Goal: Register for event/course: Sign up to attend an event or enroll in a course

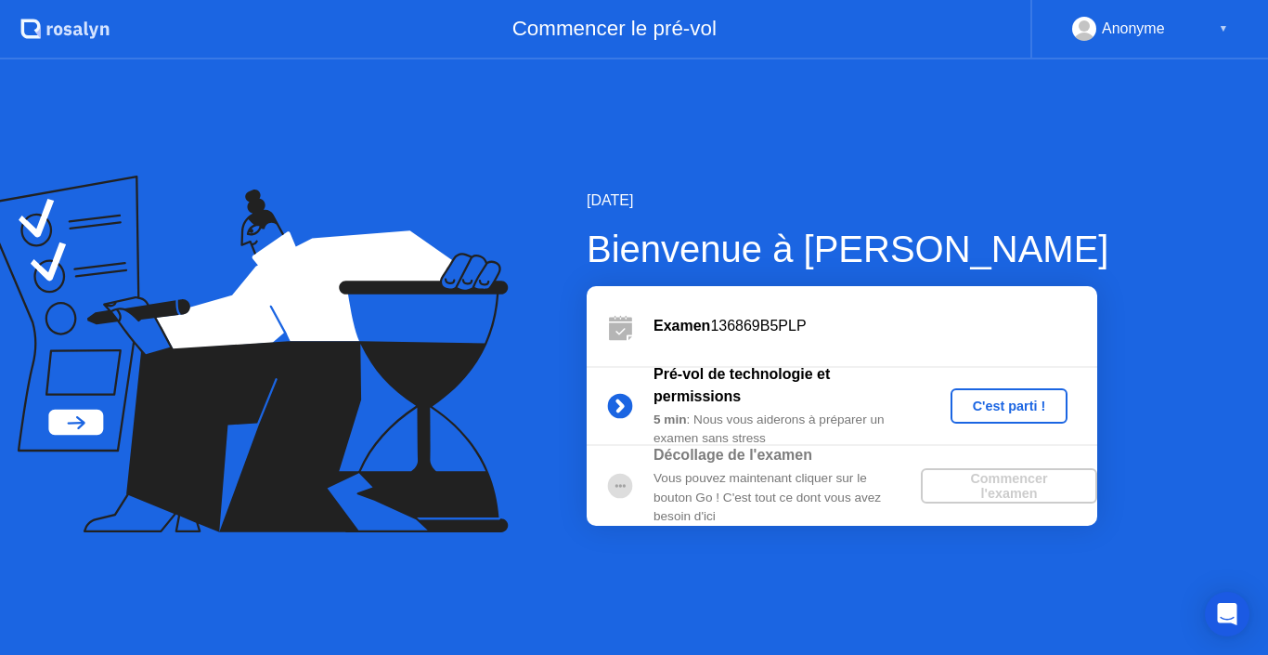
click at [1022, 398] on div "C'est parti !" at bounding box center [1009, 405] width 103 height 15
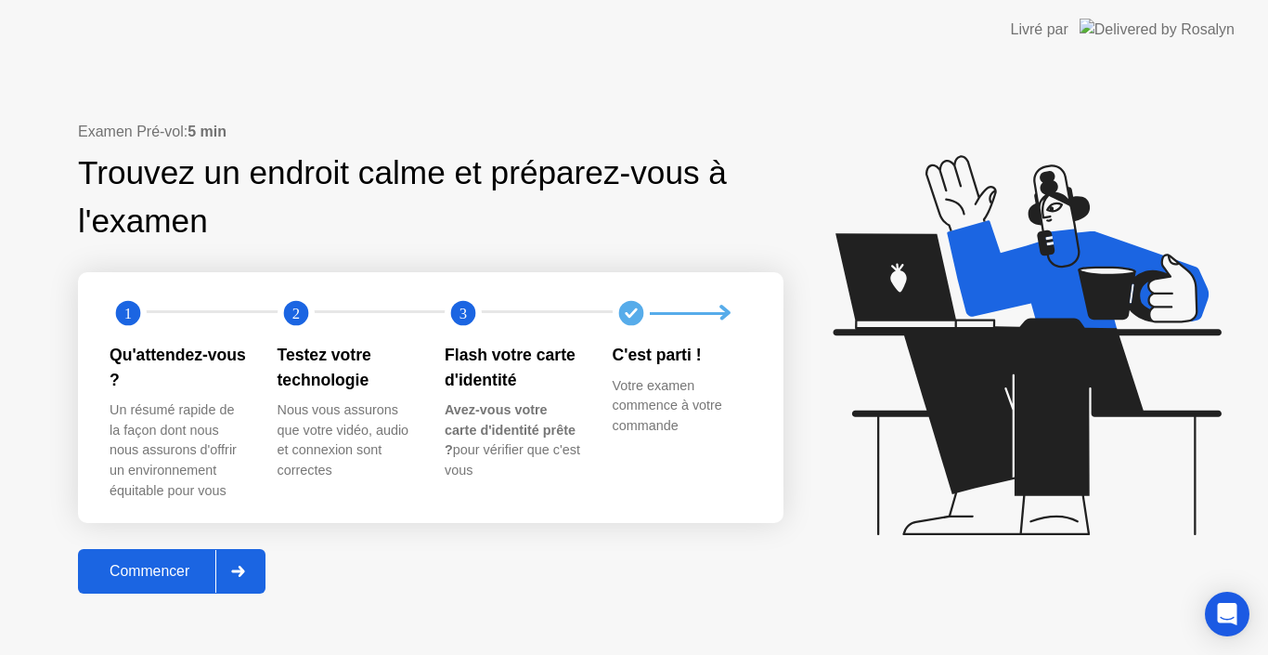
click at [162, 555] on button "Commencer" at bounding box center [172, 571] width 188 height 45
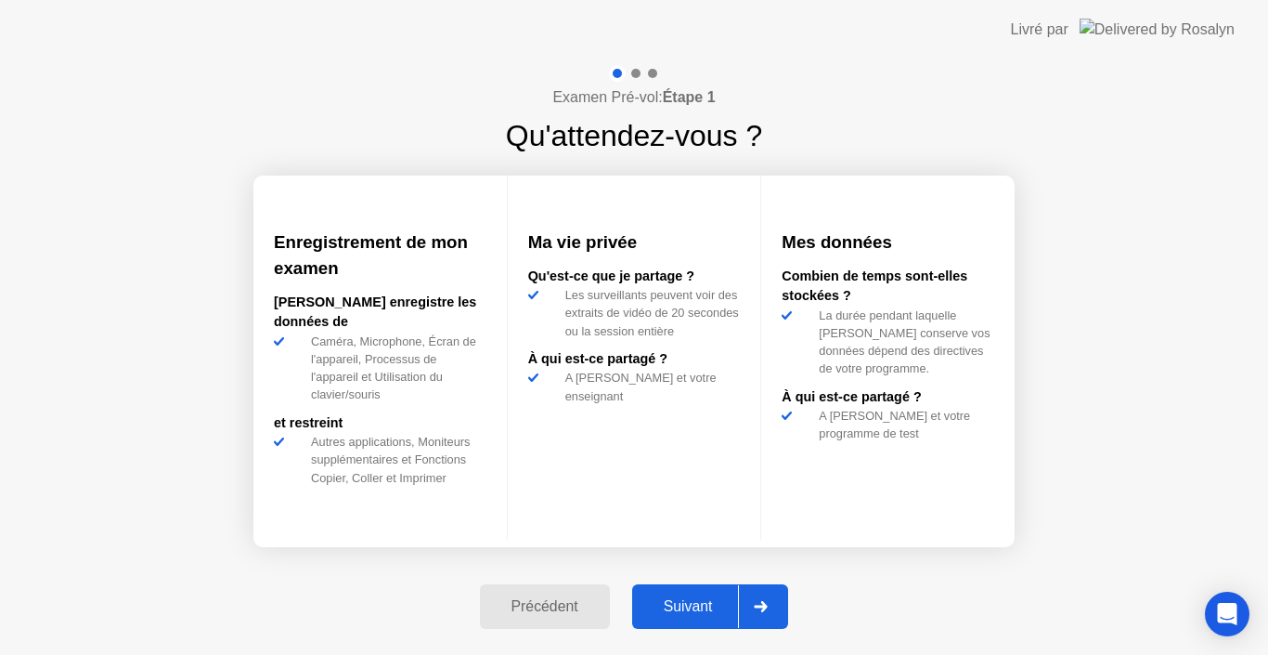
click at [688, 599] on div "Suivant" at bounding box center [688, 606] width 101 height 17
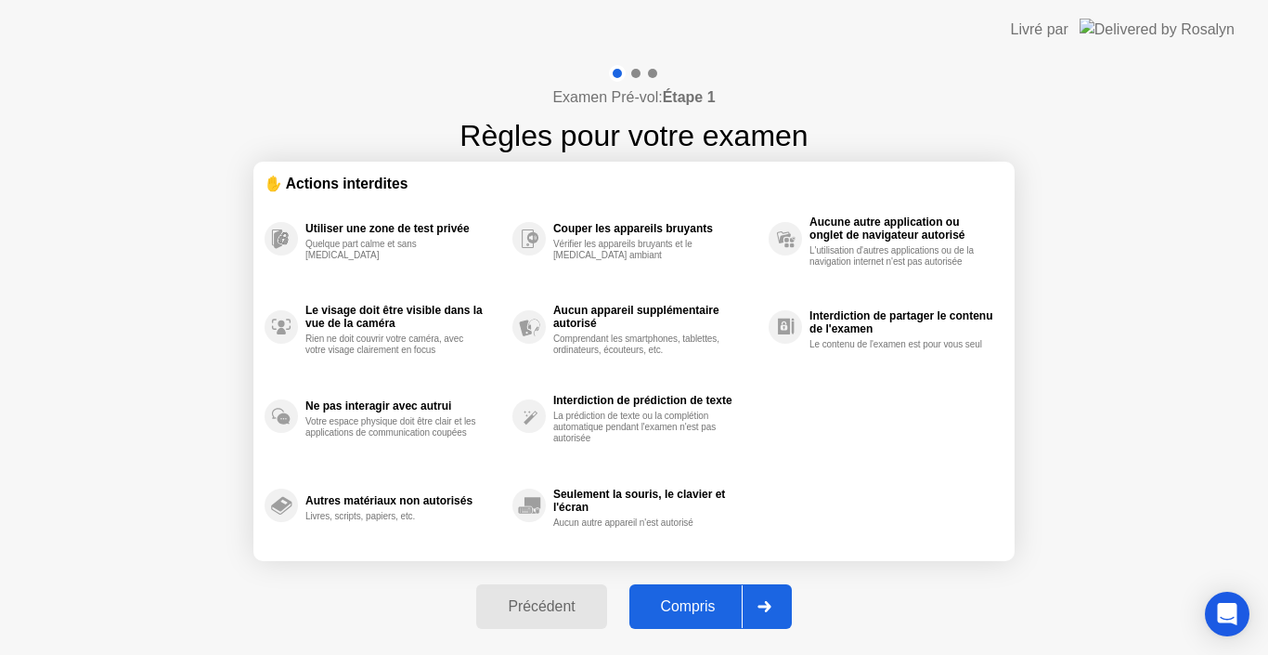
click at [694, 604] on div "Compris" at bounding box center [688, 606] width 107 height 17
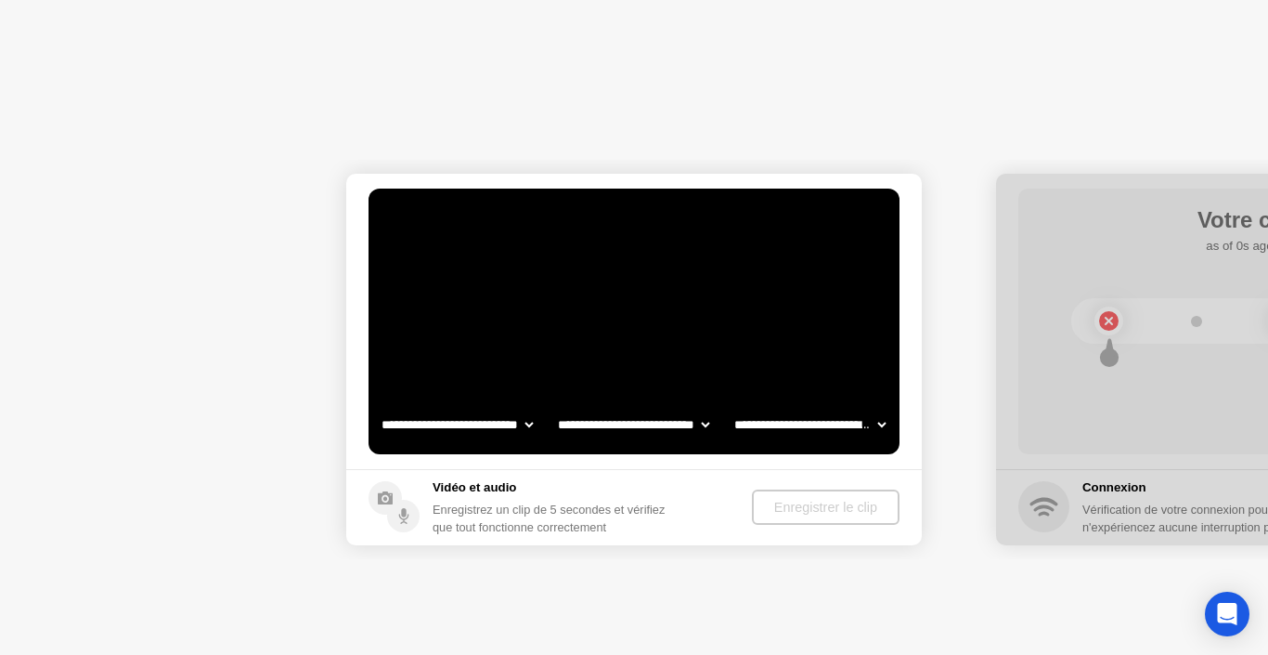
select select "**********"
select select "*******"
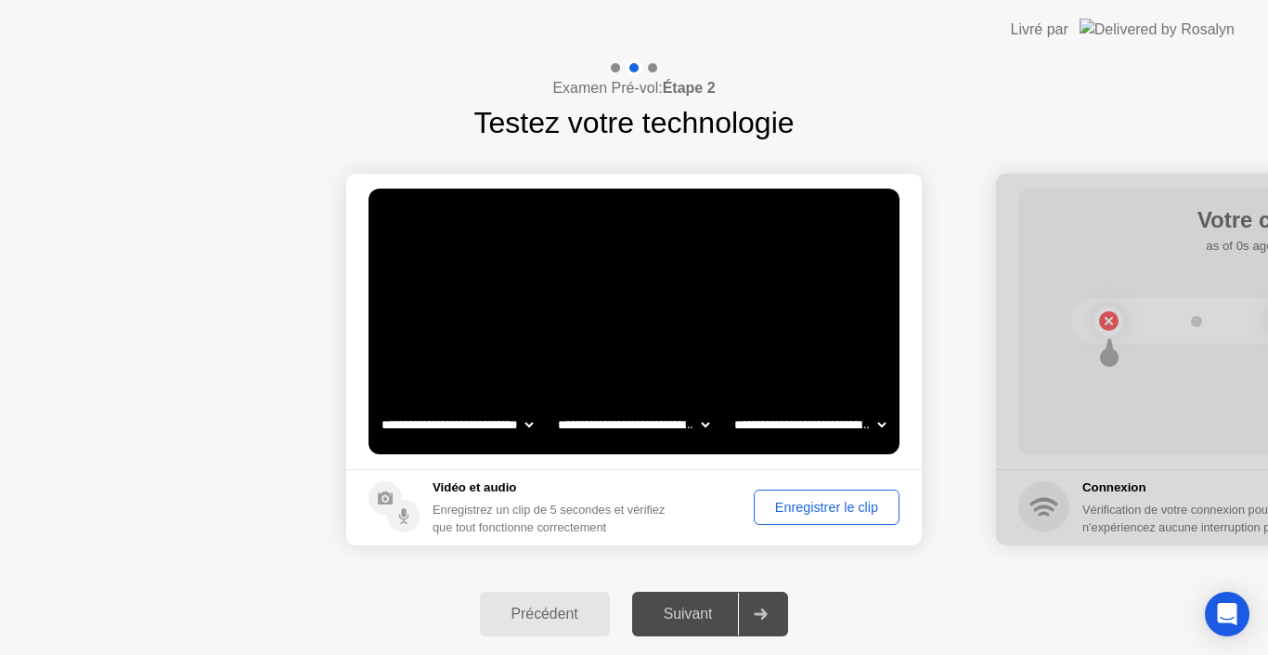
click at [815, 509] on div "Enregistrer le clip" at bounding box center [826, 507] width 133 height 15
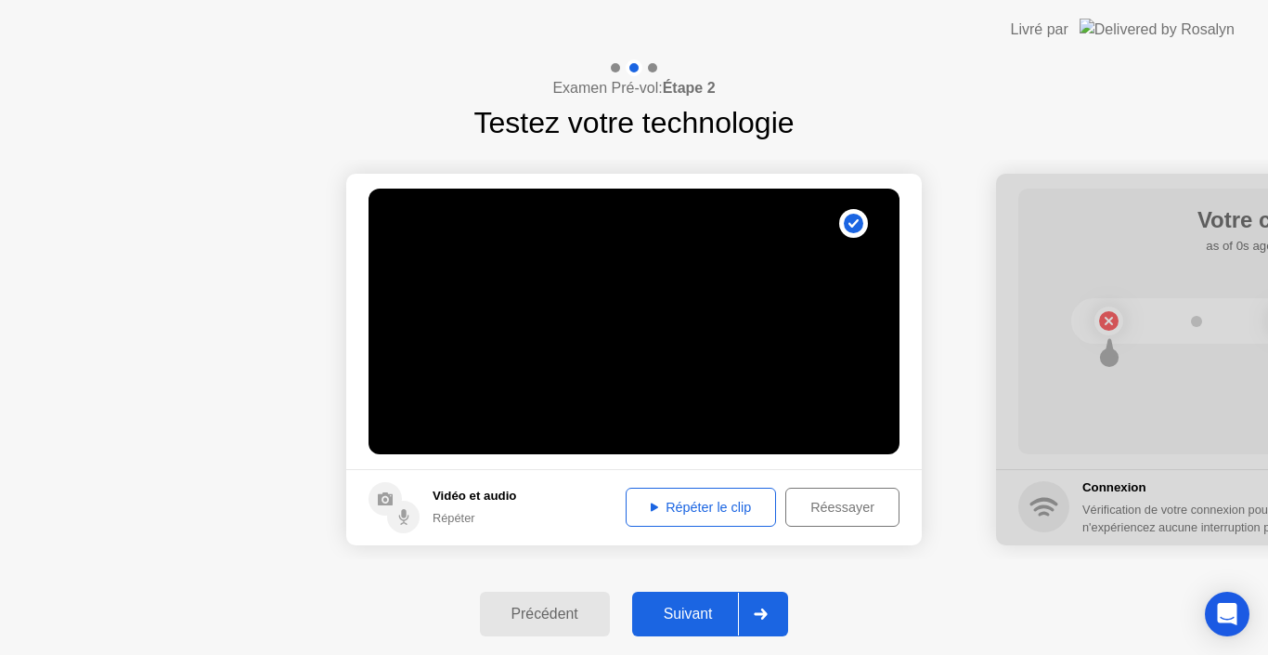
click at [700, 493] on button "Répéter le clip" at bounding box center [701, 506] width 150 height 39
click at [838, 508] on div "Réessayer" at bounding box center [842, 507] width 101 height 15
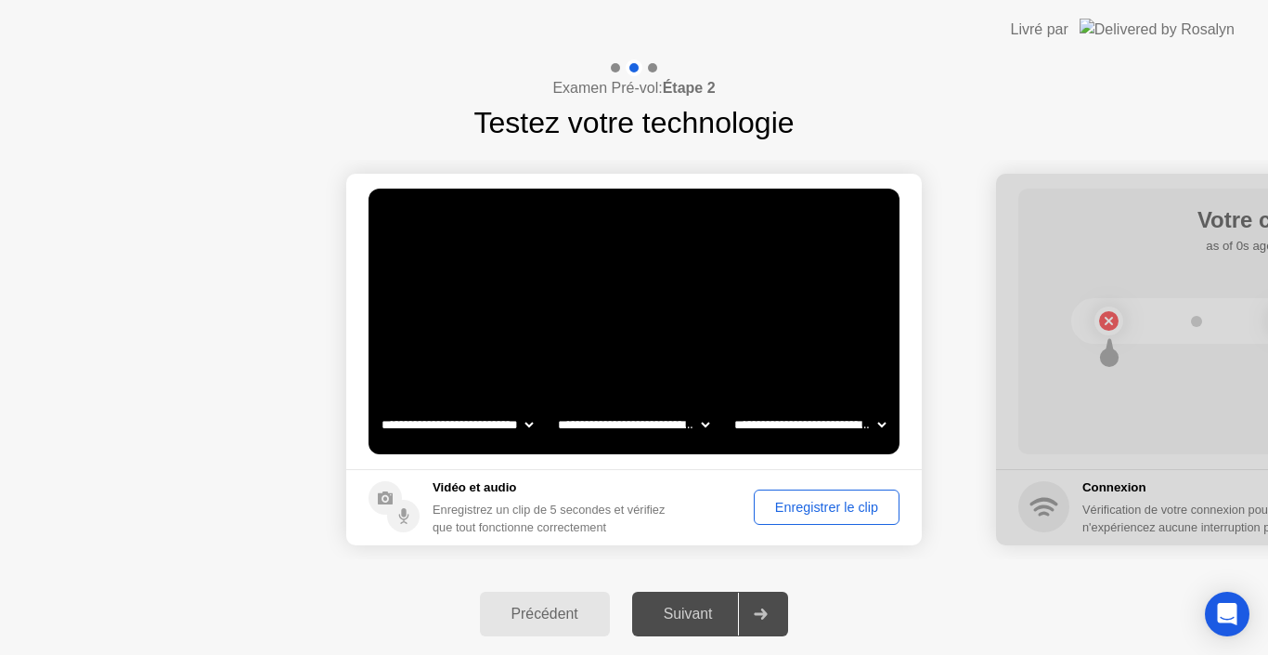
click at [834, 509] on div "Enregistrer le clip" at bounding box center [826, 507] width 133 height 15
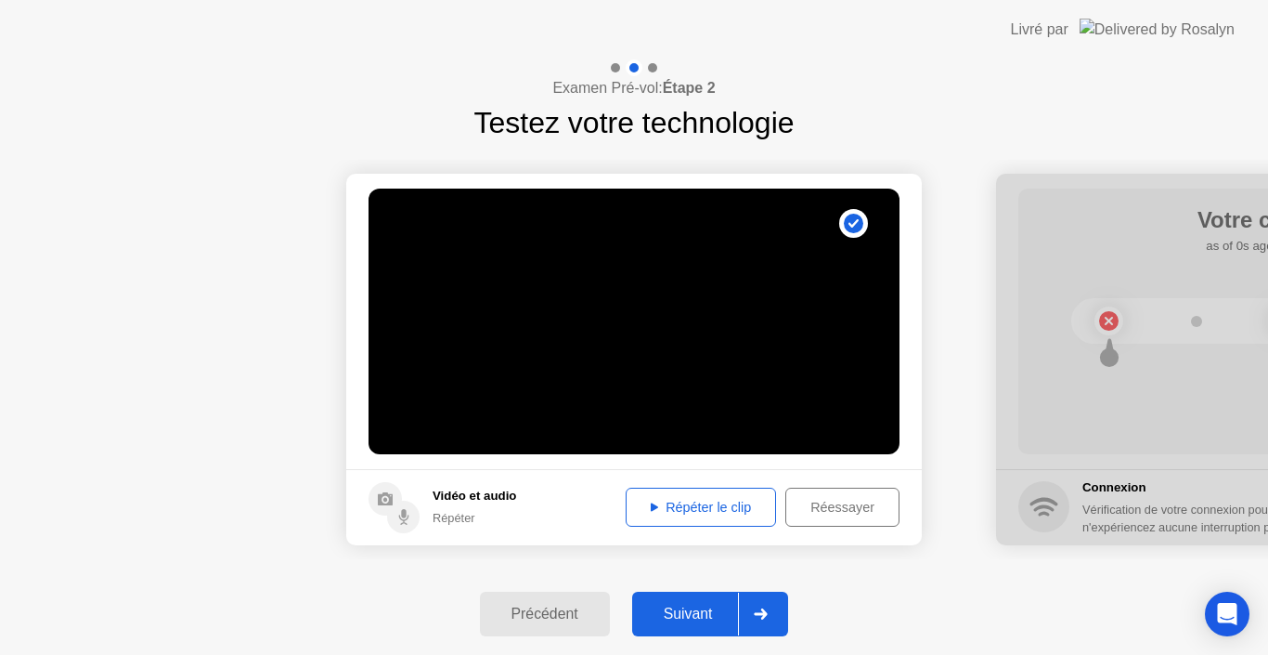
click at [682, 504] on div "Répéter le clip" at bounding box center [700, 507] width 137 height 15
click at [694, 600] on button "Suivant" at bounding box center [710, 613] width 157 height 45
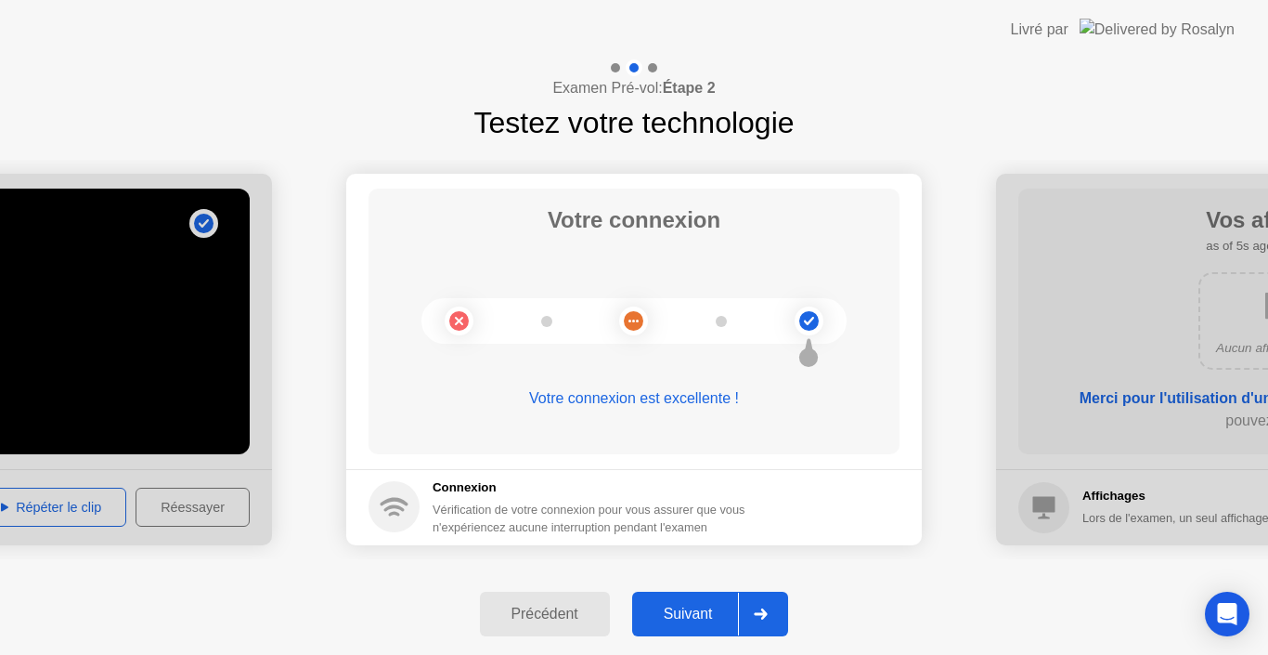
click at [701, 615] on div "Suivant" at bounding box center [688, 613] width 101 height 17
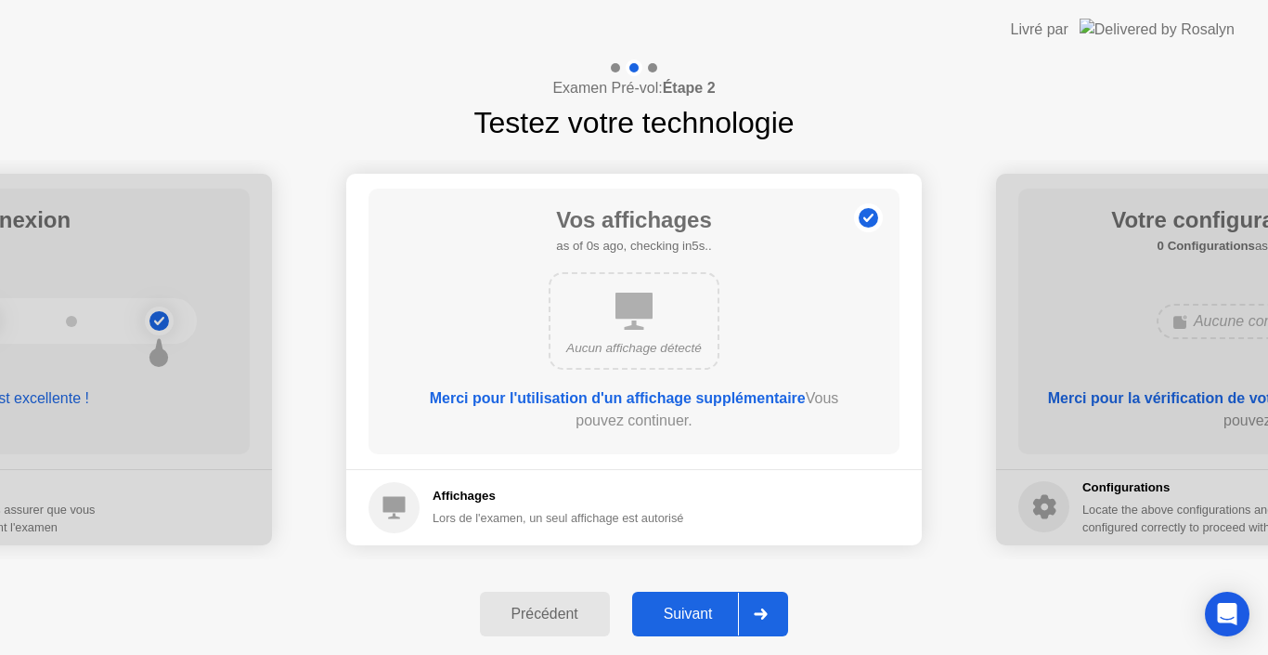
click at [701, 615] on div "Suivant" at bounding box center [688, 613] width 101 height 17
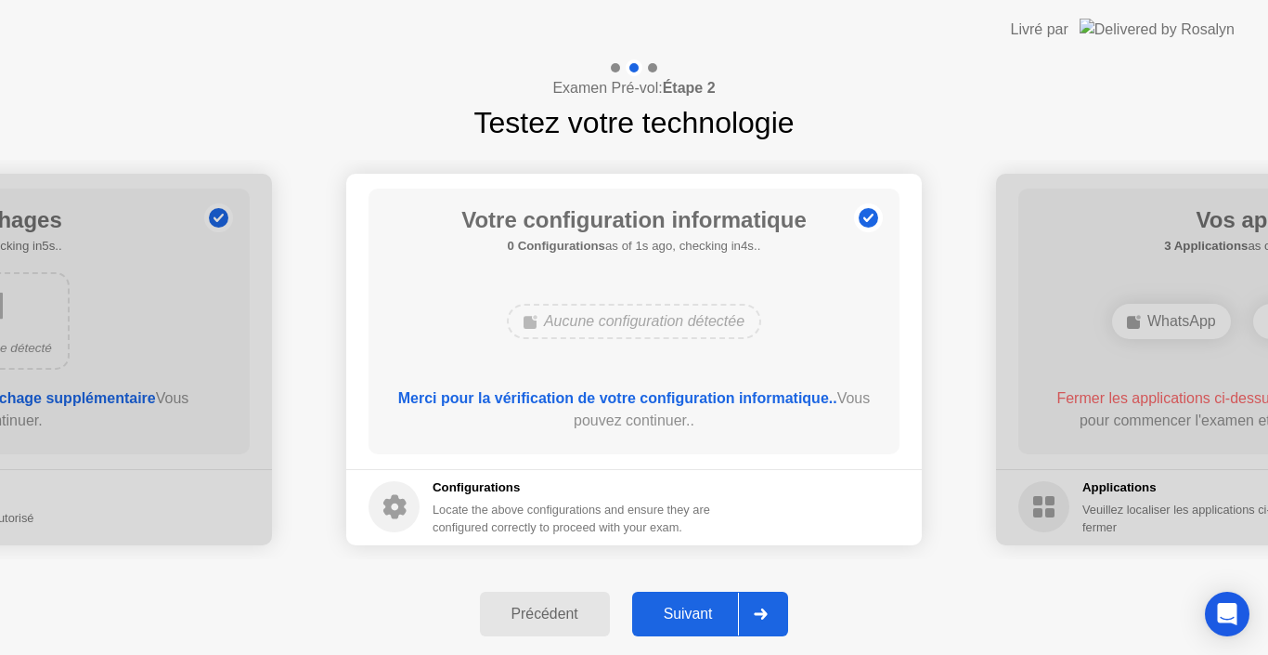
click at [701, 615] on div "Suivant" at bounding box center [688, 613] width 101 height 17
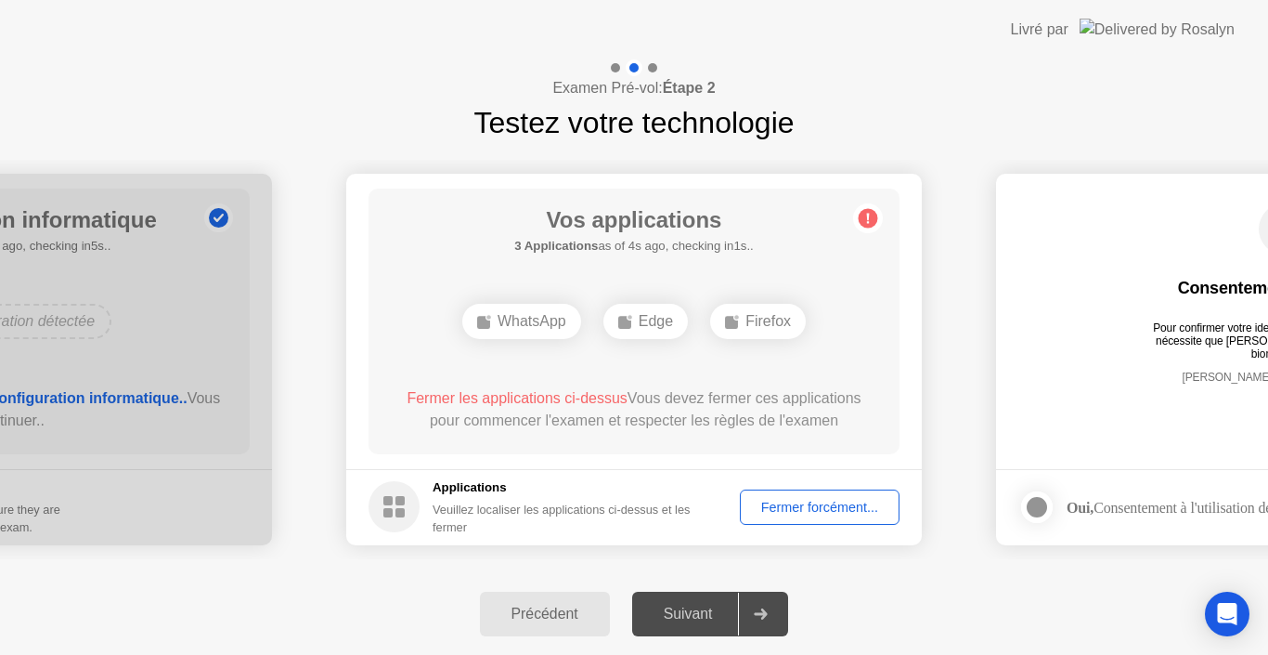
click at [806, 504] on div "Fermer forcément..." at bounding box center [819, 507] width 147 height 15
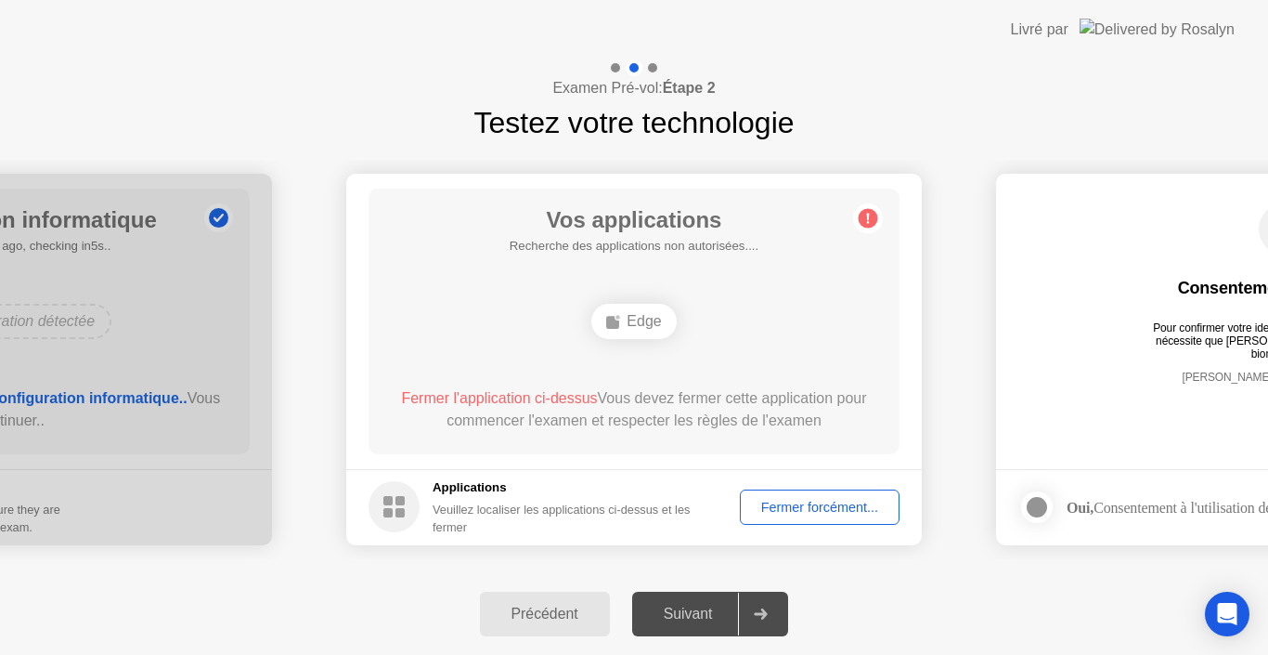
click at [817, 506] on div "Fermer forcément..." at bounding box center [819, 507] width 147 height 15
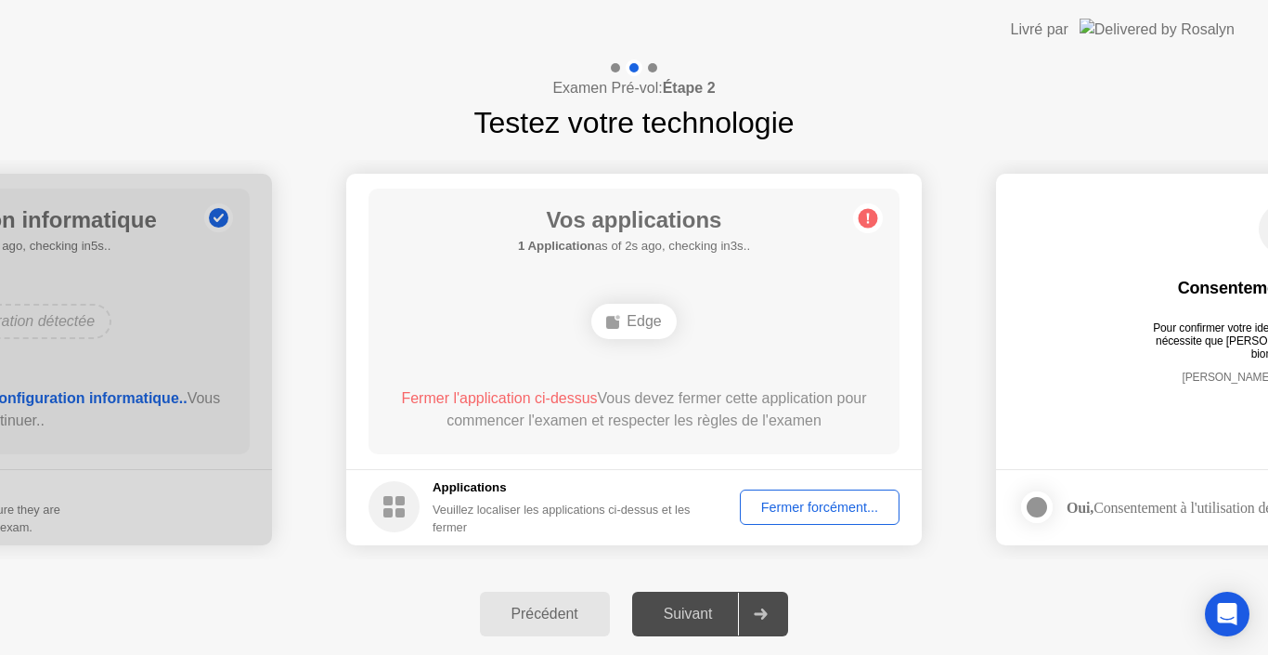
click at [850, 388] on div "Fermer l'application ci-dessus Vous devez fermer cette application pour commenc…" at bounding box center [635, 409] width 478 height 45
click at [814, 505] on div "Fermer forcément..." at bounding box center [819, 507] width 147 height 15
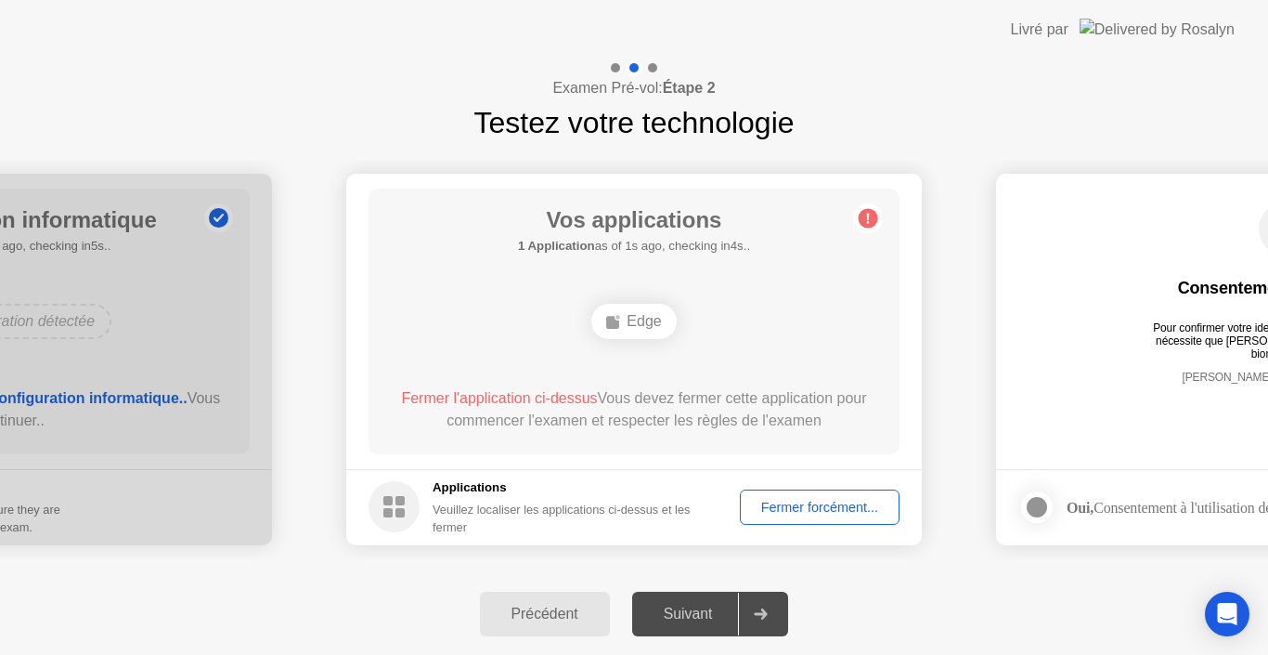
click at [796, 513] on div "Fermer forcément..." at bounding box center [819, 507] width 147 height 15
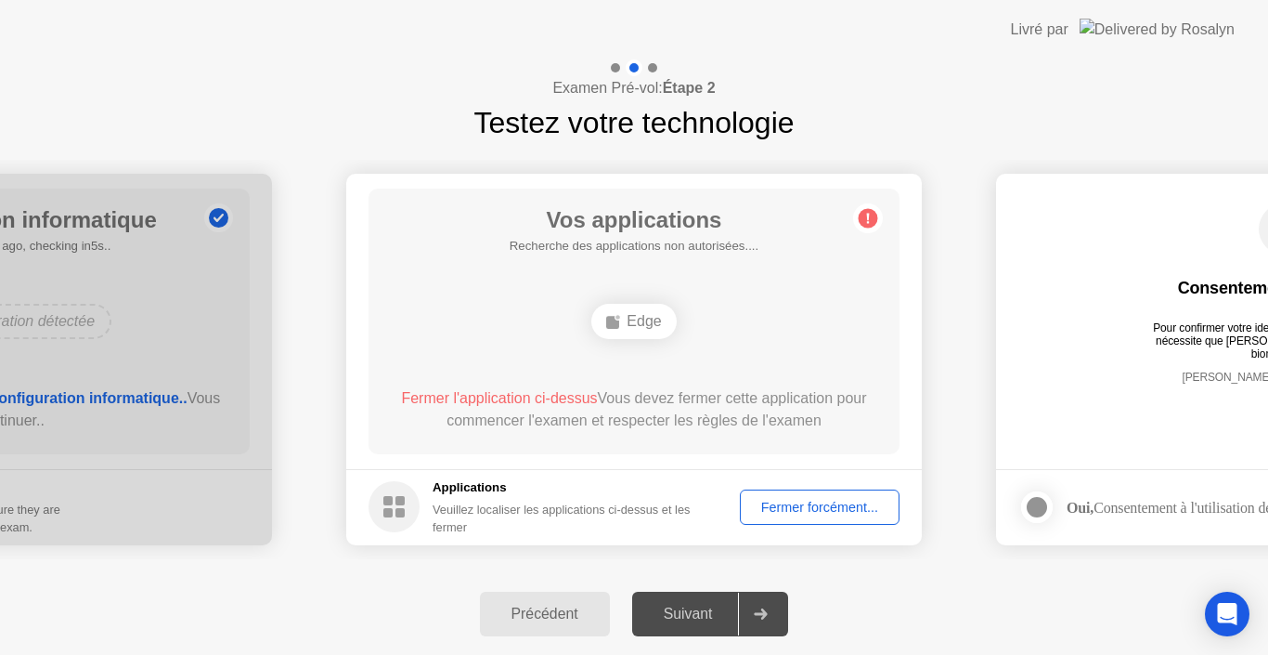
drag, startPoint x: 551, startPoint y: 617, endPoint x: 551, endPoint y: 638, distance: 21.4
click at [551, 638] on div "Précédent Suivant" at bounding box center [634, 614] width 1268 height 82
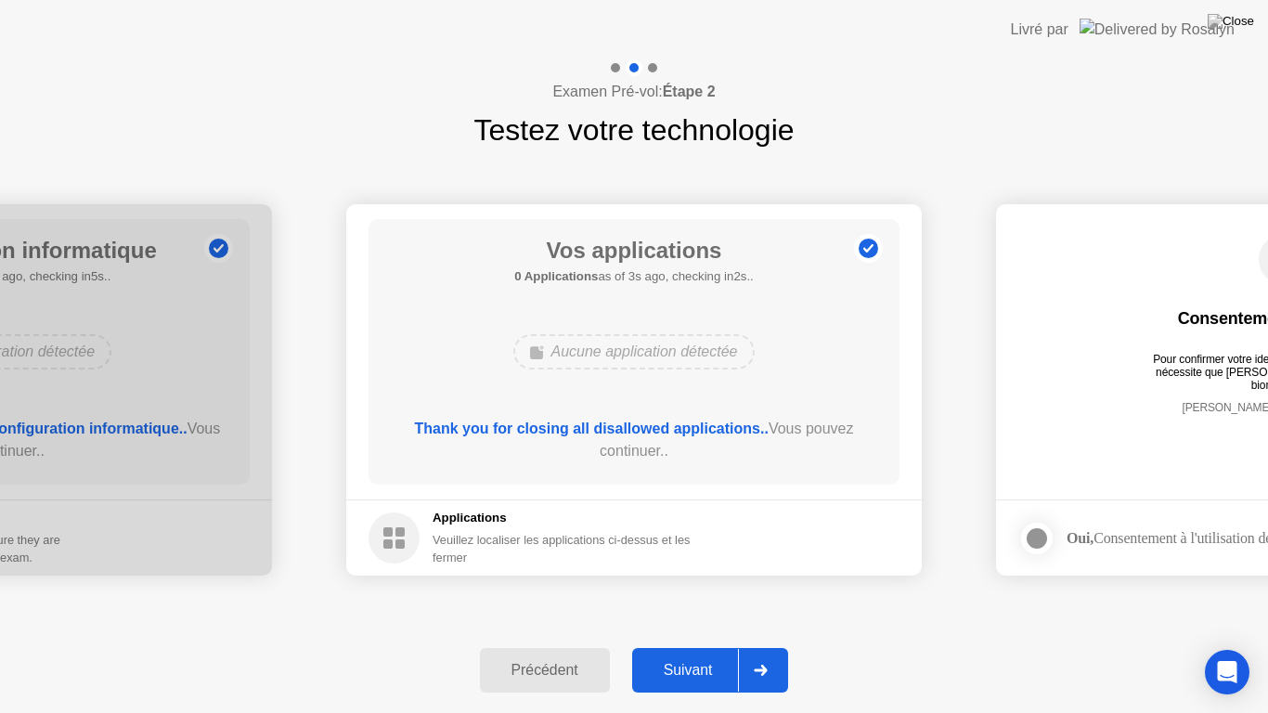
click at [671, 654] on div "Suivant" at bounding box center [688, 670] width 101 height 17
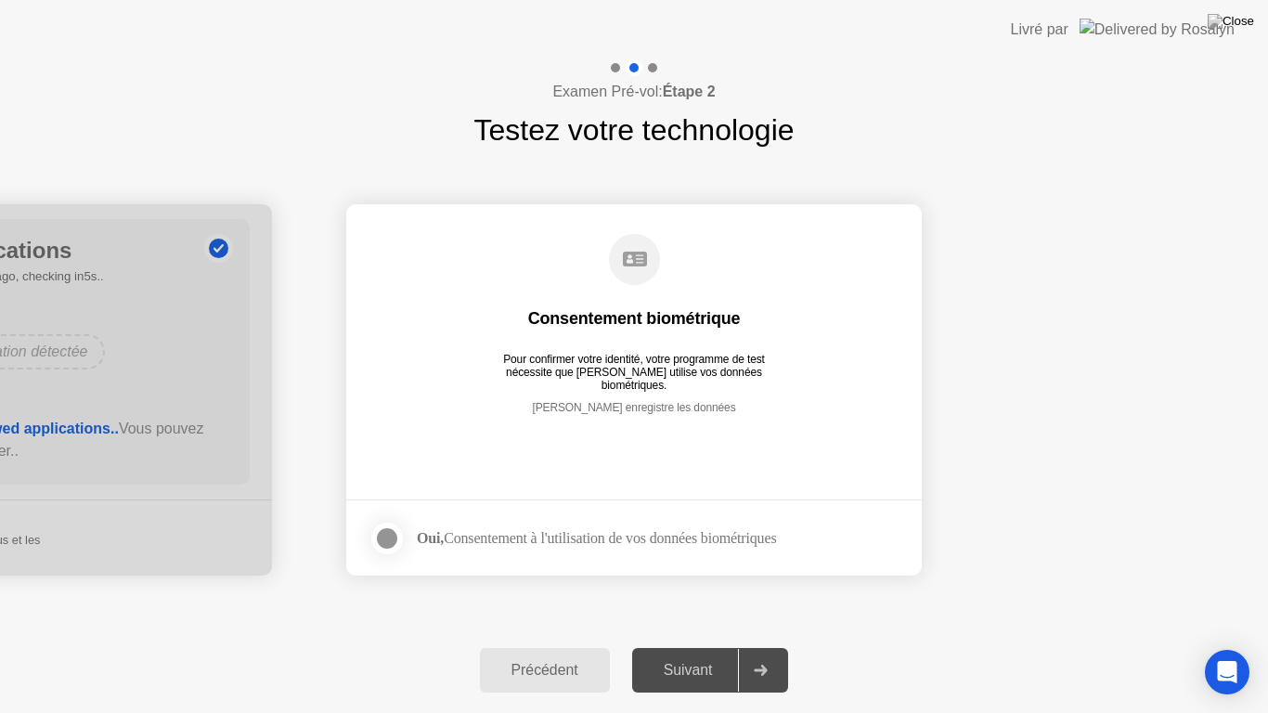
click at [554, 654] on div "Précédent" at bounding box center [545, 670] width 119 height 17
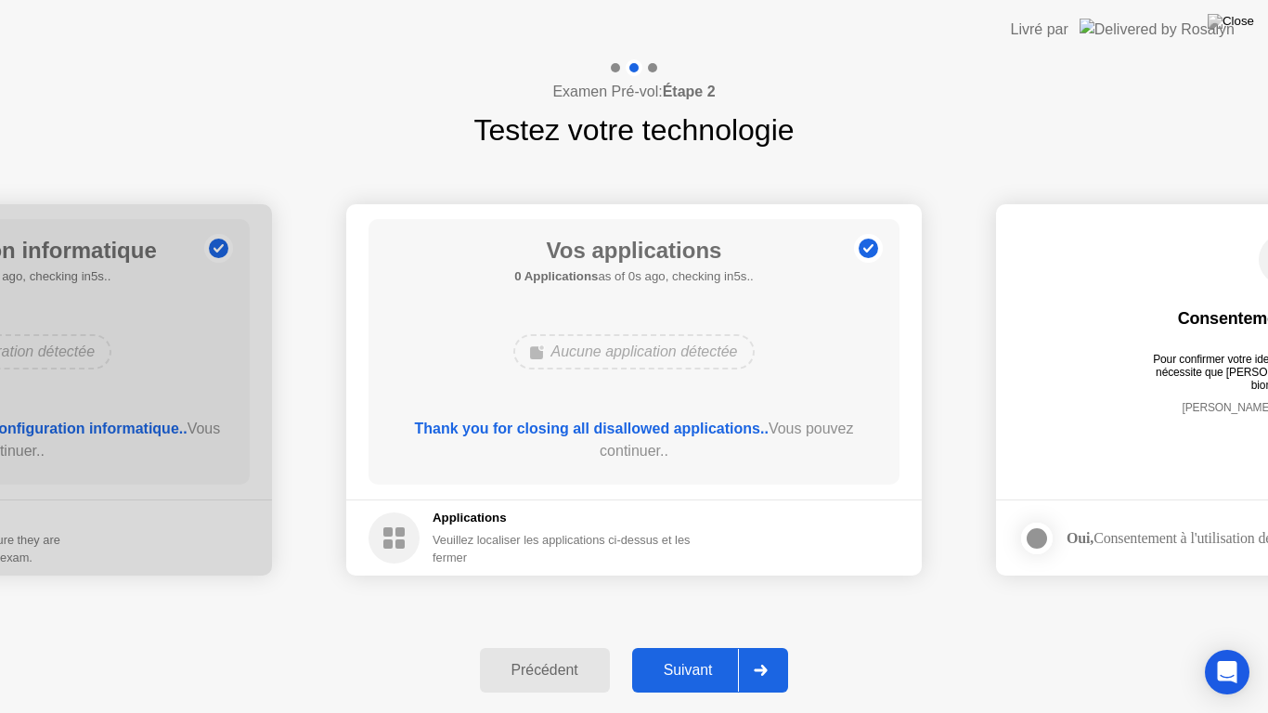
click at [554, 654] on div "Précédent" at bounding box center [545, 670] width 119 height 17
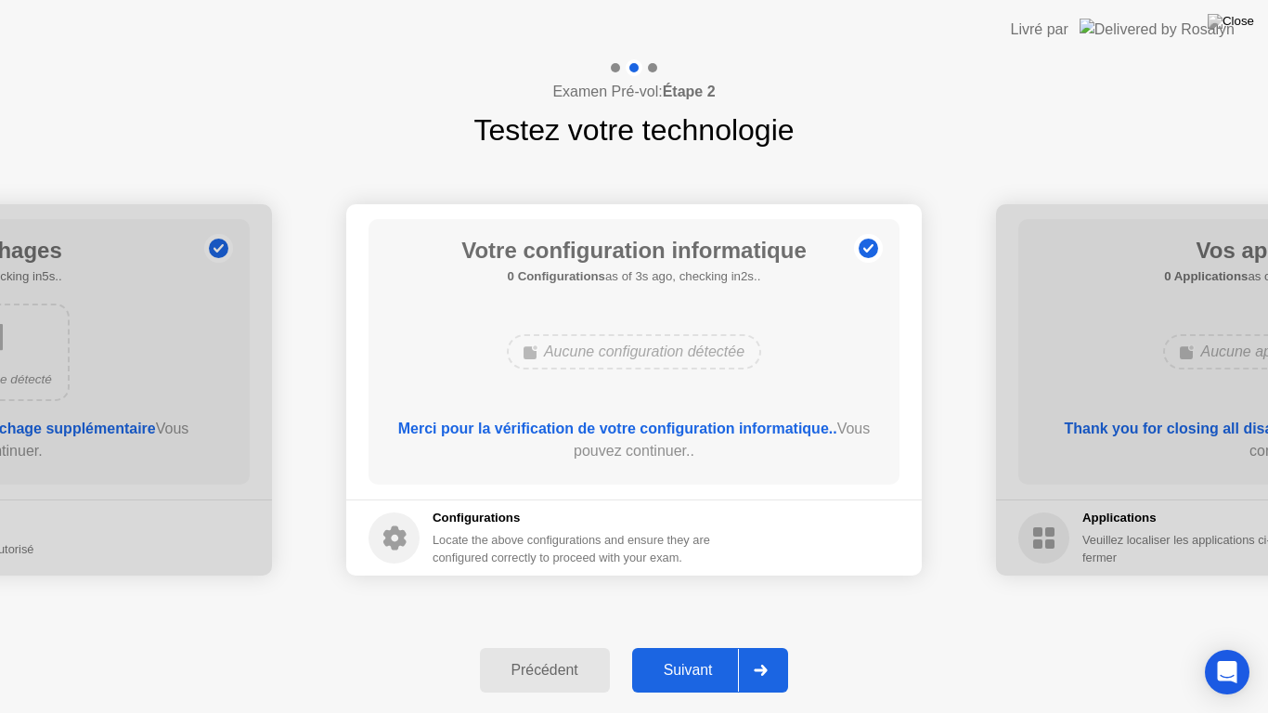
click at [563, 654] on div "Précédent" at bounding box center [545, 670] width 119 height 17
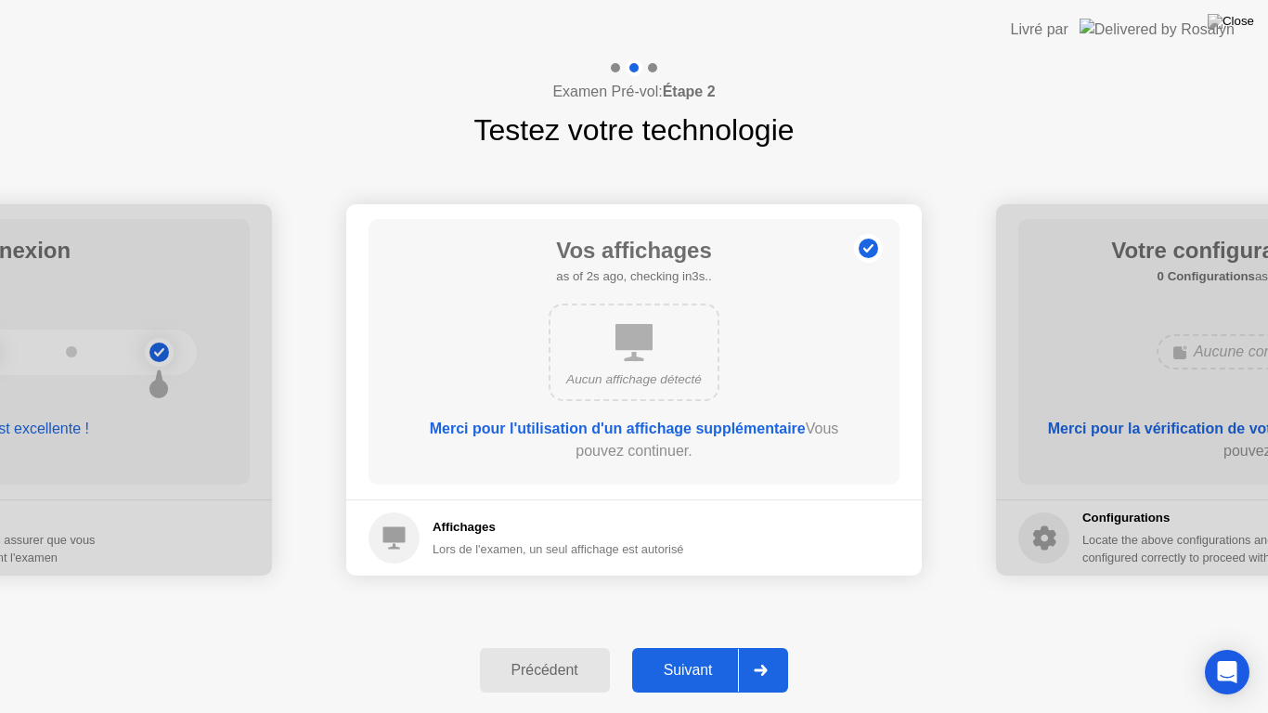
click at [669, 654] on div "Suivant" at bounding box center [688, 670] width 101 height 17
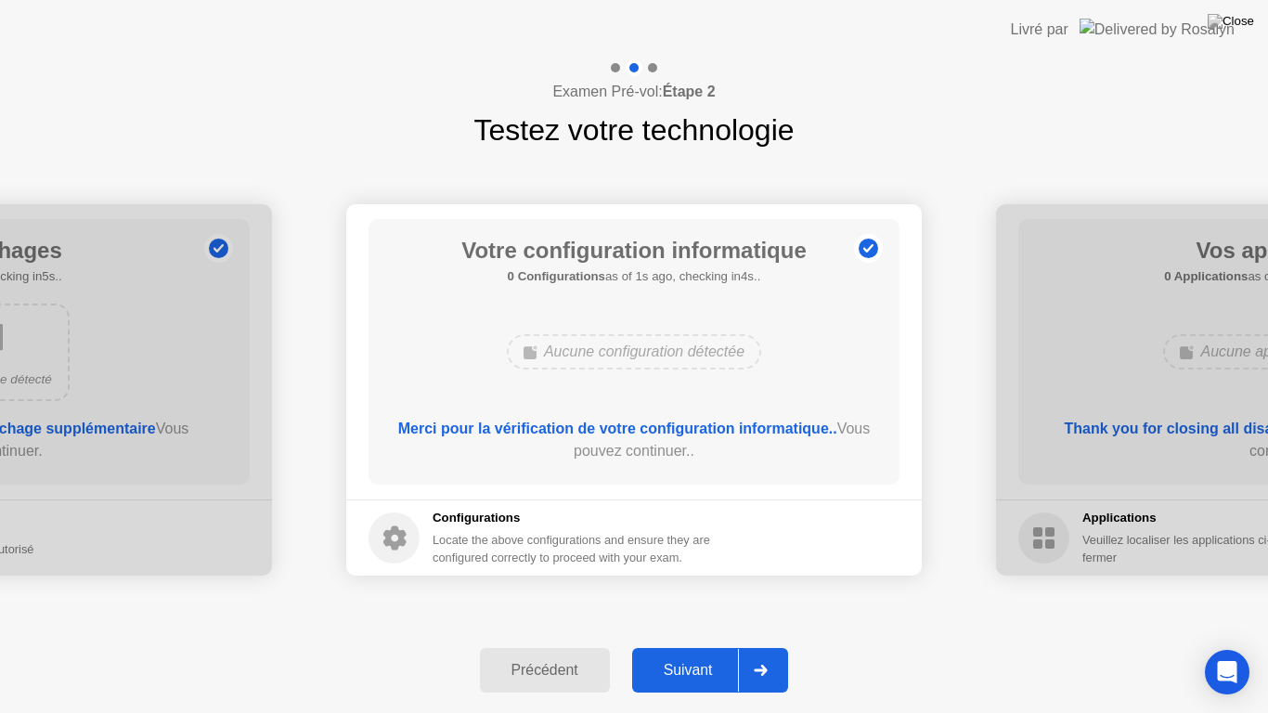
click at [581, 654] on div "Précédent" at bounding box center [545, 670] width 119 height 17
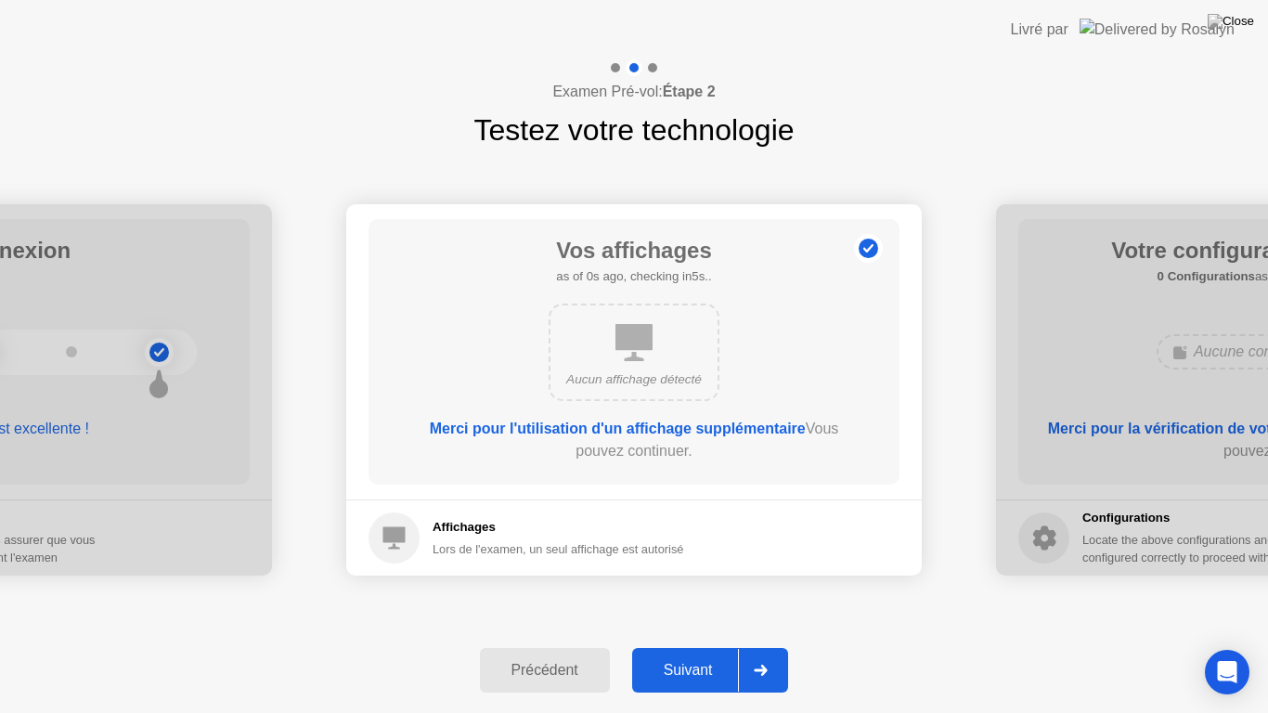
click at [580, 654] on div "Précédent" at bounding box center [545, 670] width 119 height 17
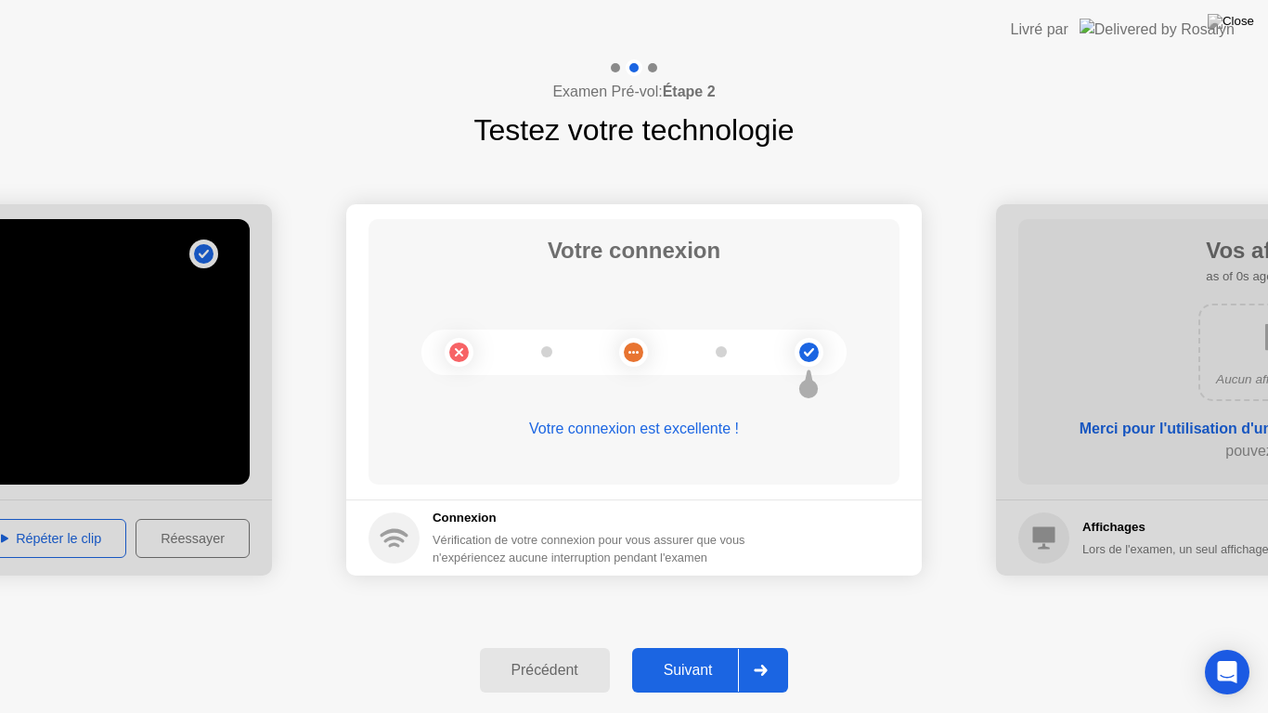
click at [579, 654] on div "Précédent" at bounding box center [545, 670] width 119 height 17
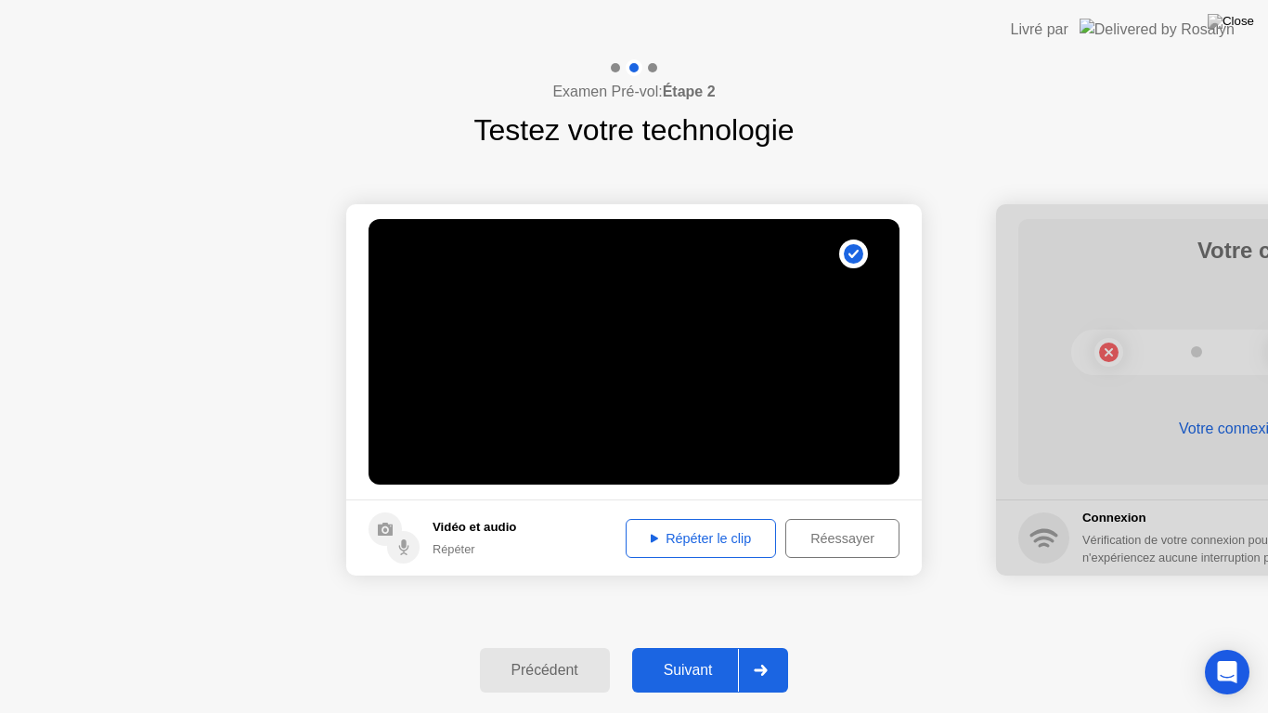
click at [681, 654] on div "Suivant" at bounding box center [688, 670] width 101 height 17
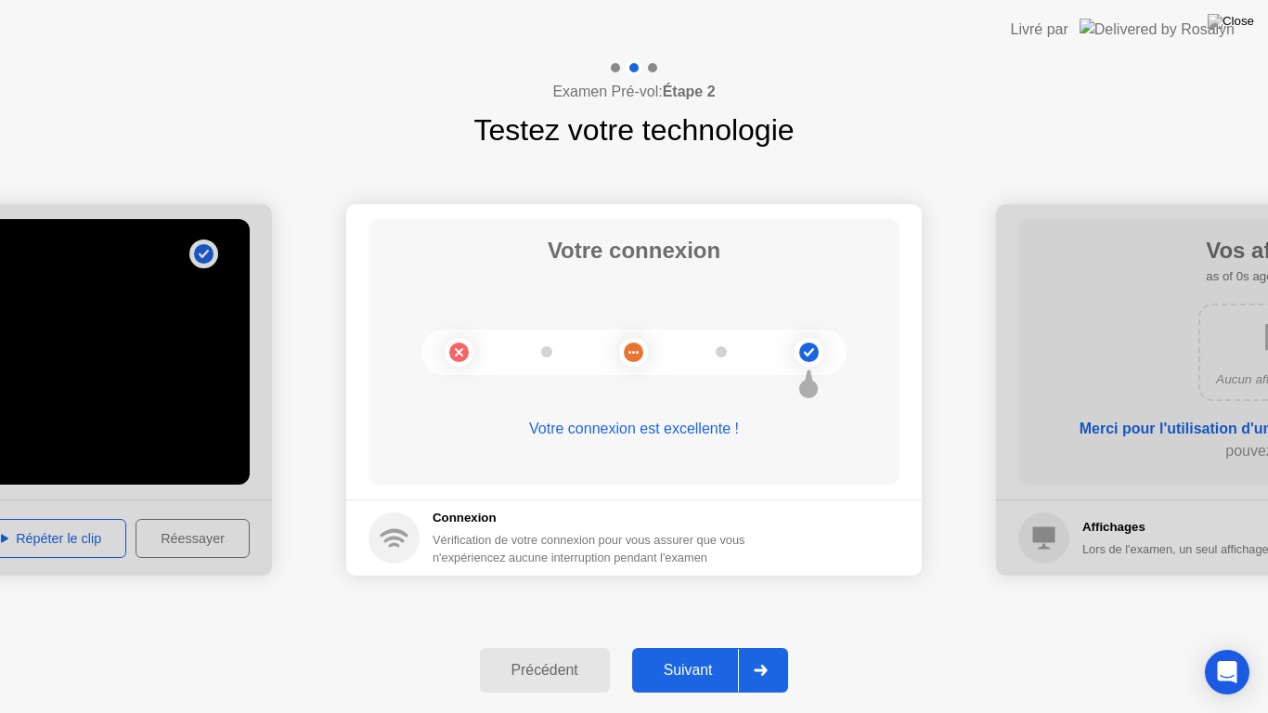
click at [681, 654] on div "Suivant" at bounding box center [688, 670] width 101 height 17
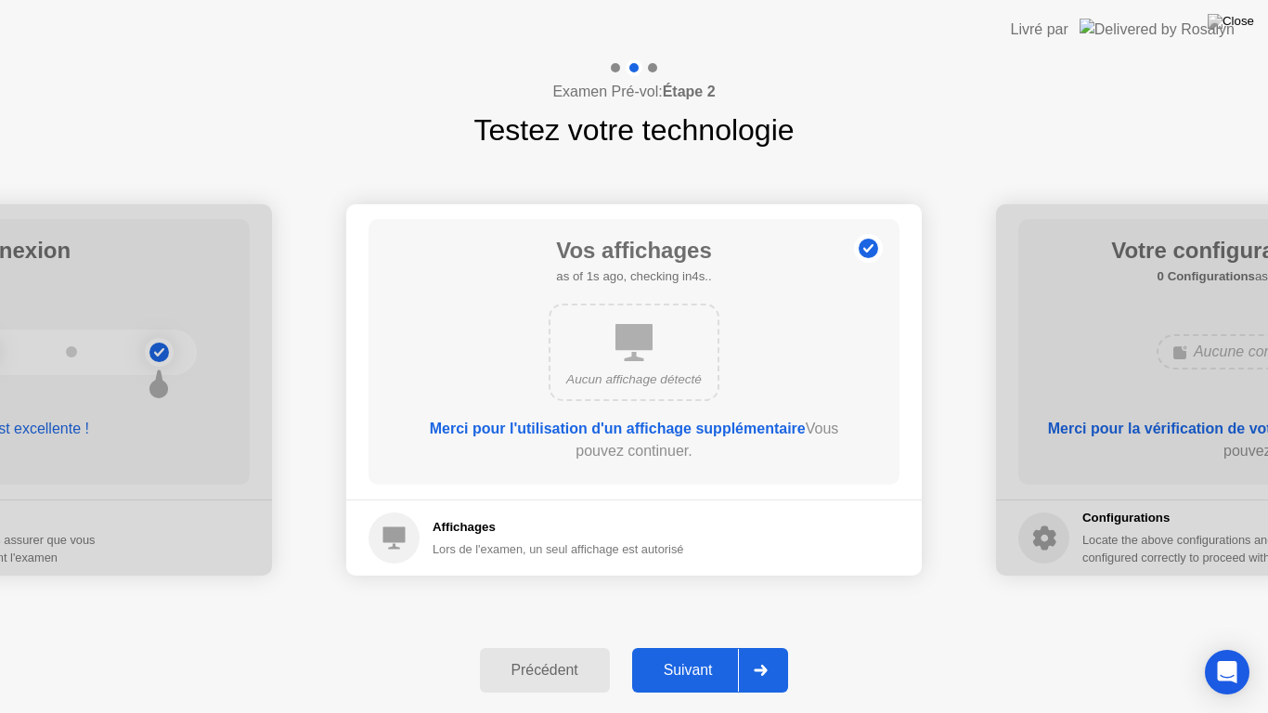
click at [681, 654] on div "Suivant" at bounding box center [688, 670] width 101 height 17
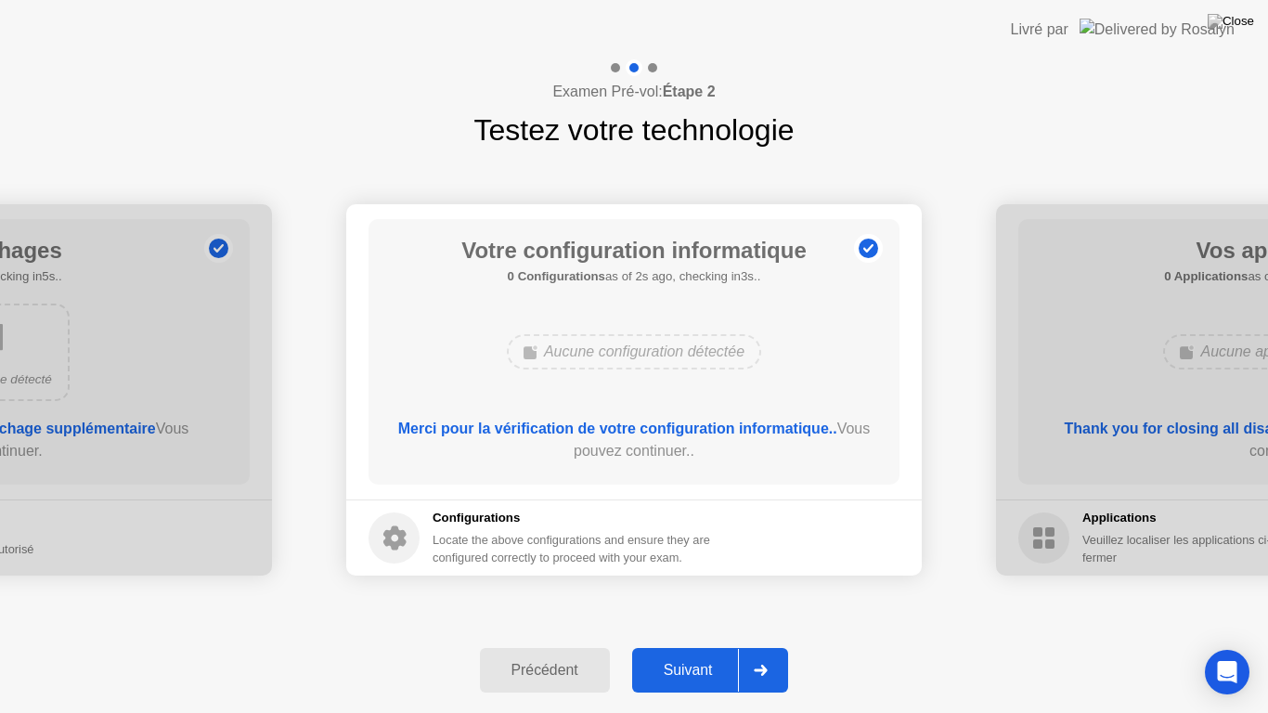
click at [683, 654] on div "Suivant" at bounding box center [688, 670] width 101 height 17
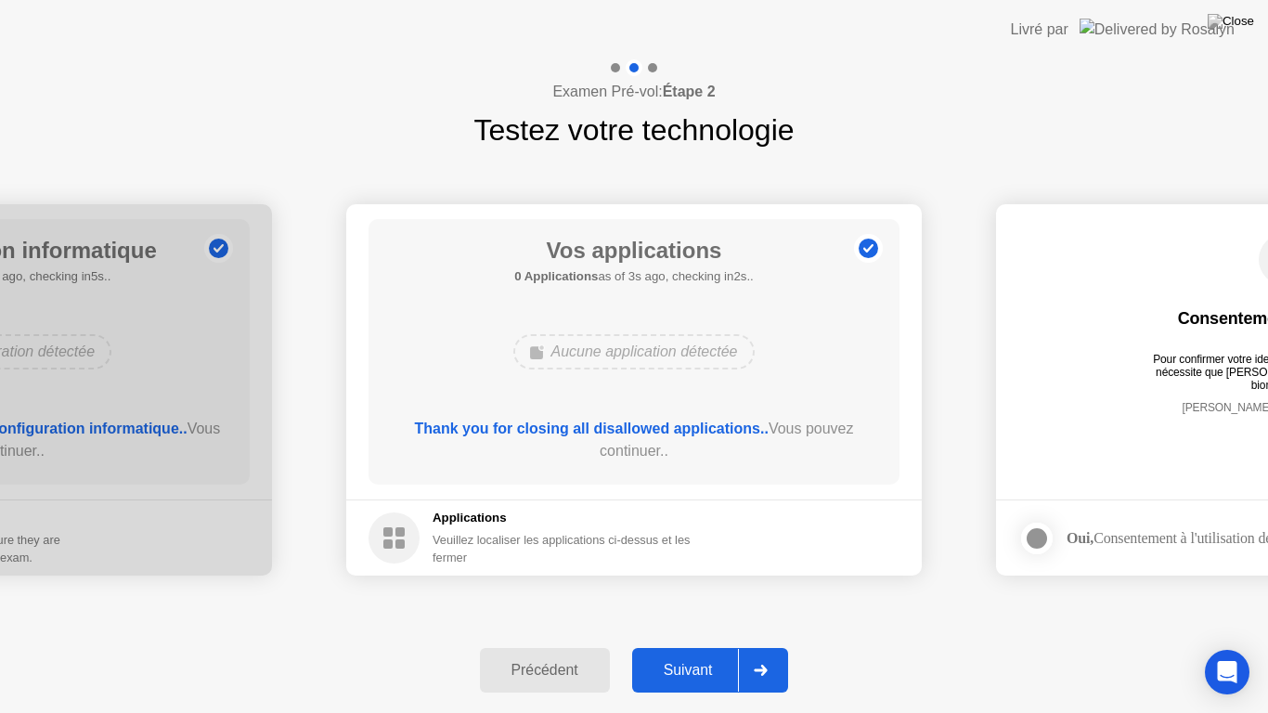
click at [707, 654] on div "Suivant" at bounding box center [688, 670] width 101 height 17
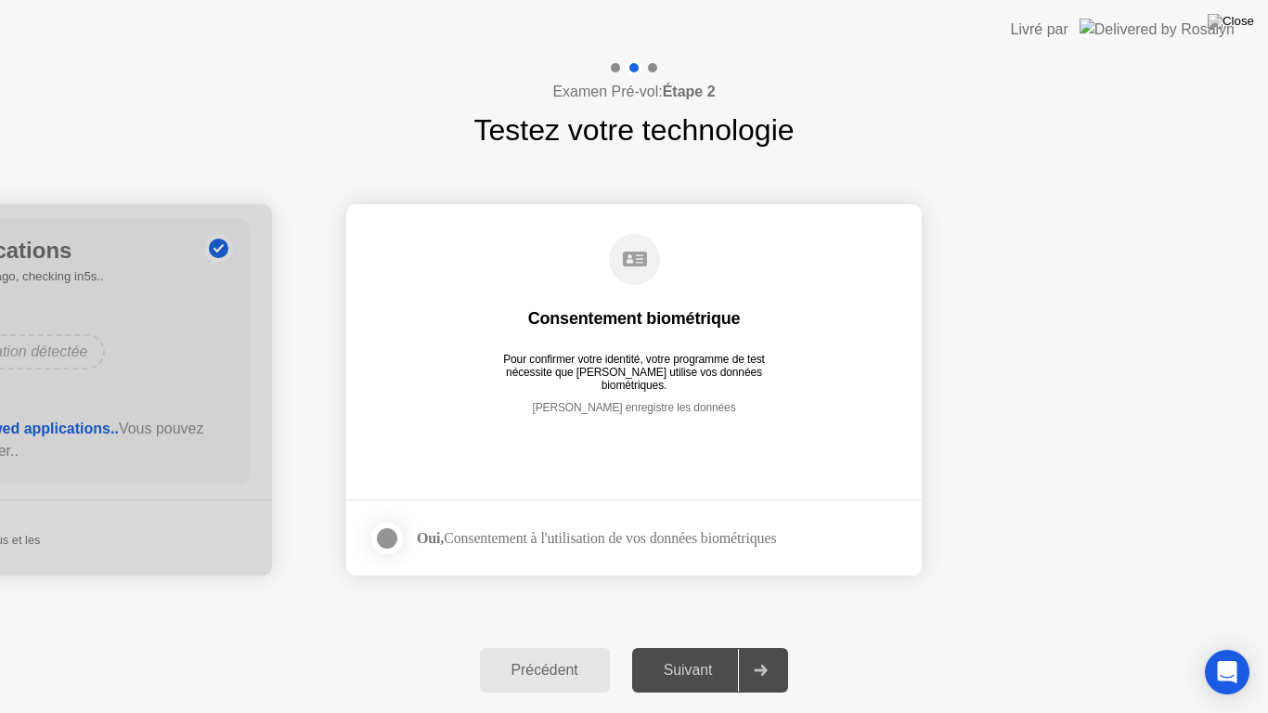
click at [383, 540] on div at bounding box center [387, 538] width 22 height 22
click at [704, 654] on div "Suivant" at bounding box center [688, 670] width 101 height 17
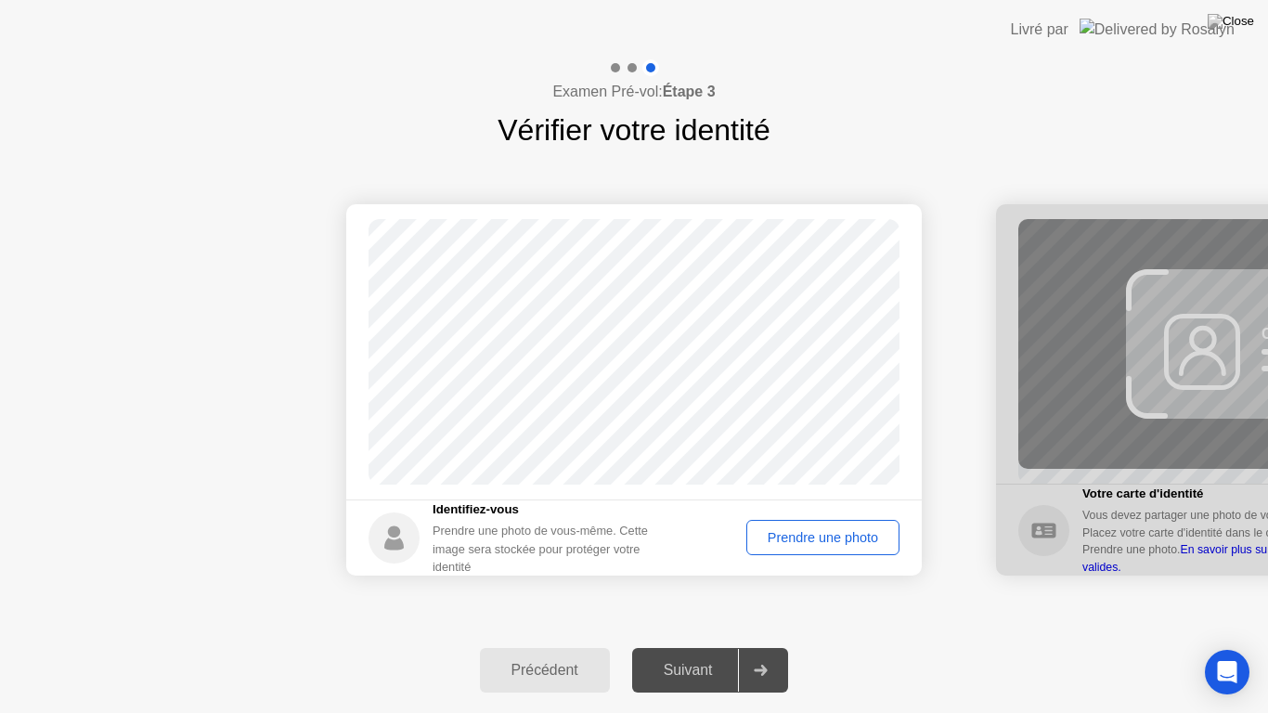
click at [708, 654] on div "Suivant" at bounding box center [688, 670] width 101 height 17
click at [823, 537] on div "Prendre une photo" at bounding box center [823, 537] width 140 height 15
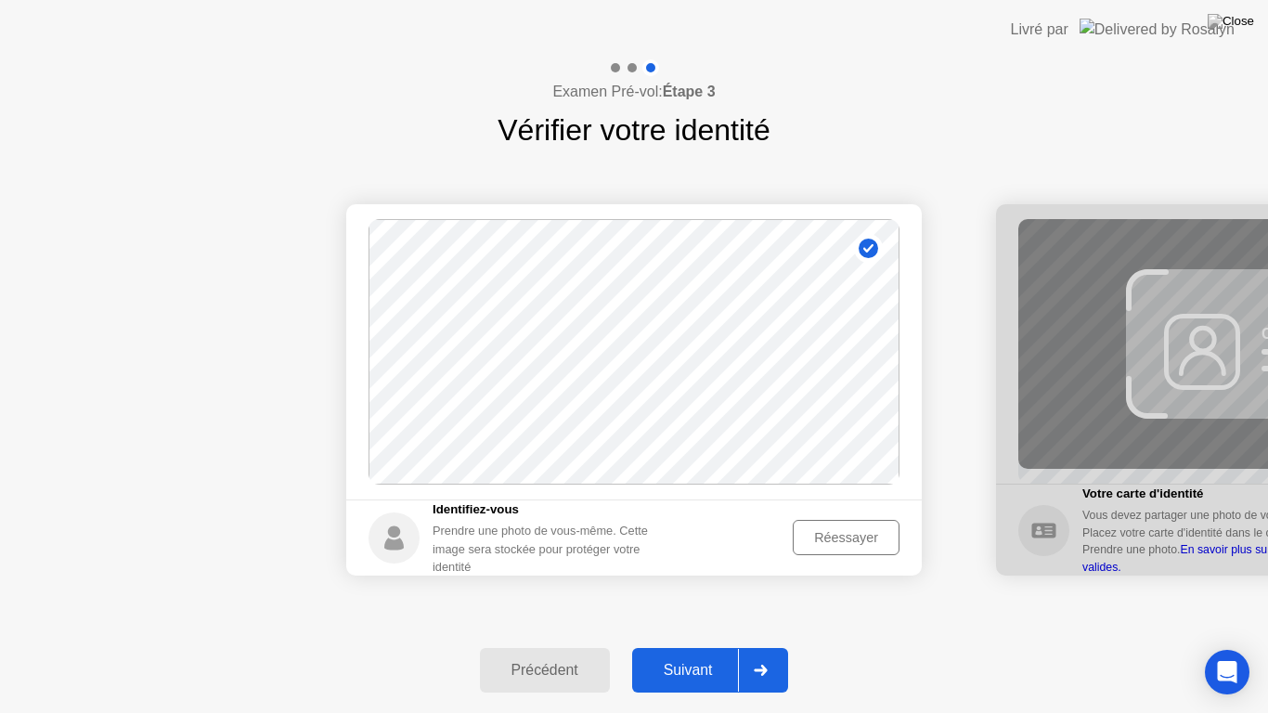
click at [561, 654] on div "Précédent" at bounding box center [545, 670] width 119 height 17
select select "**********"
select select "*******"
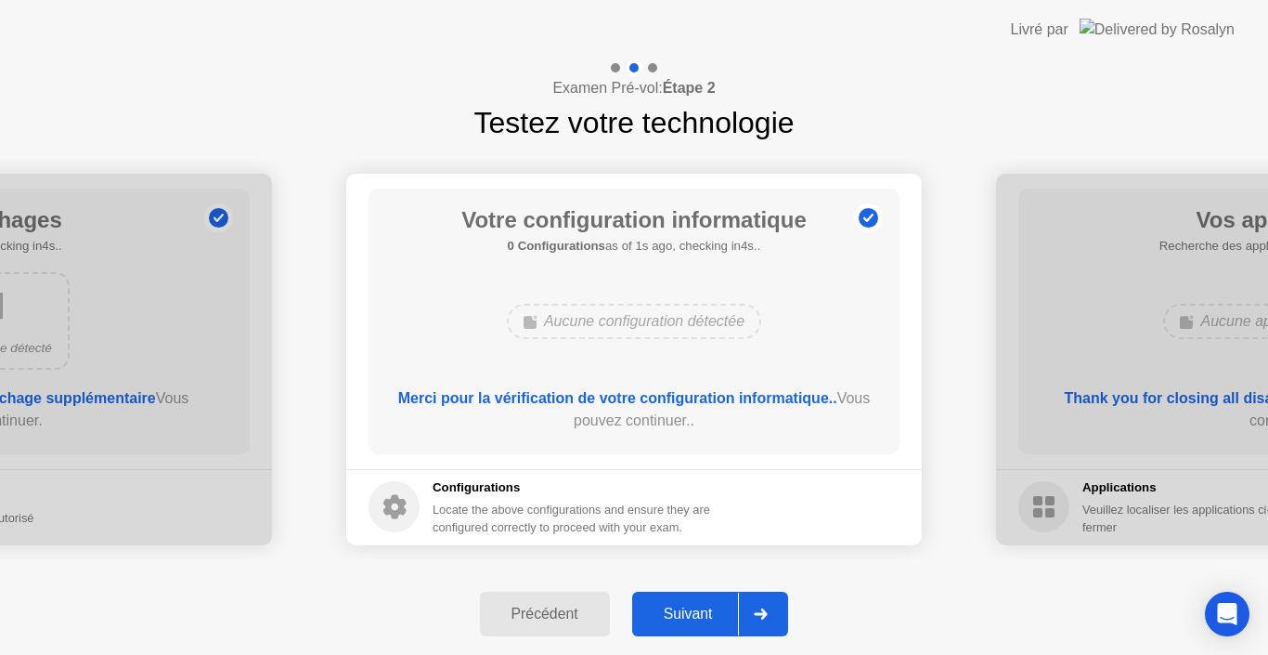
click at [703, 614] on div "Suivant" at bounding box center [688, 613] width 101 height 17
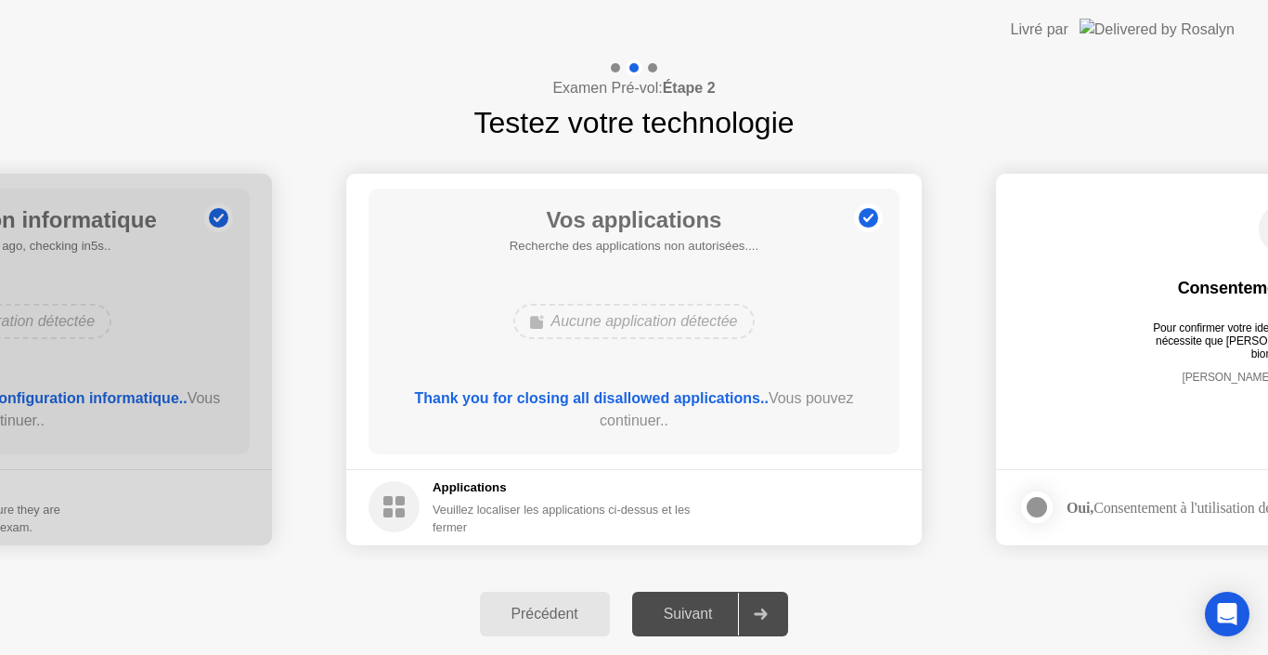
click at [703, 614] on div "Suivant" at bounding box center [688, 613] width 101 height 17
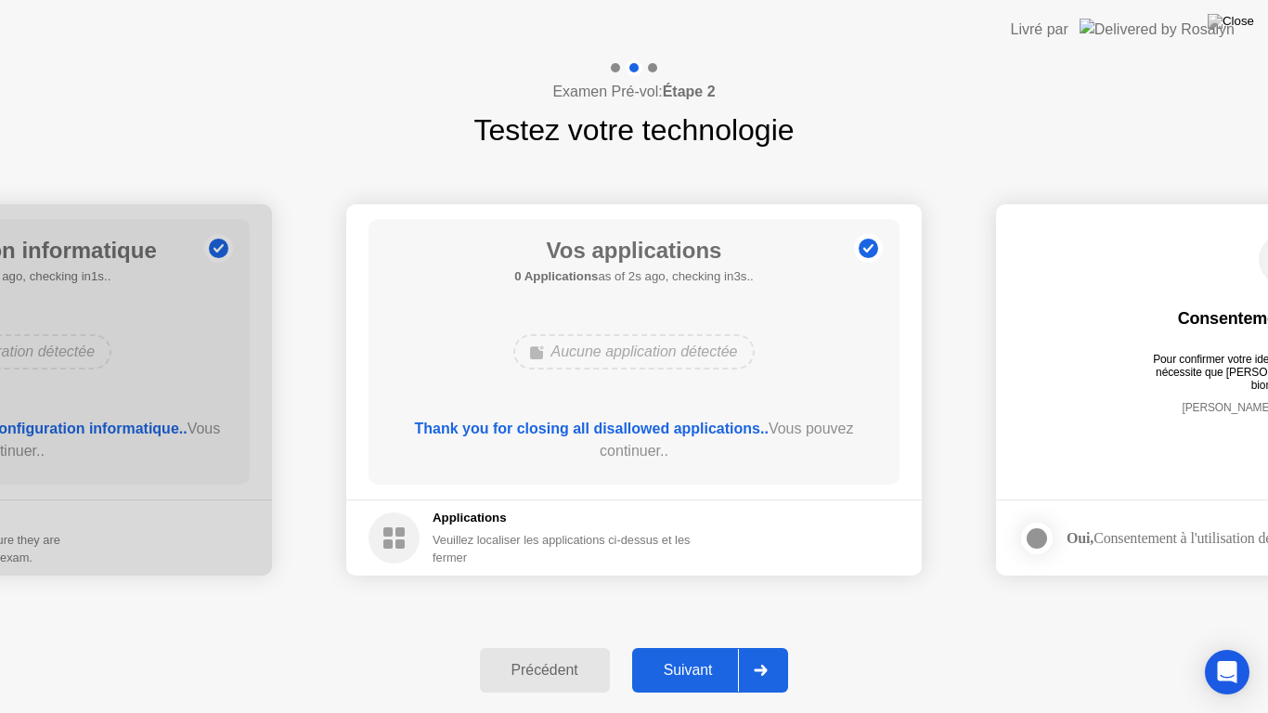
click at [704, 654] on button "Suivant" at bounding box center [710, 670] width 157 height 45
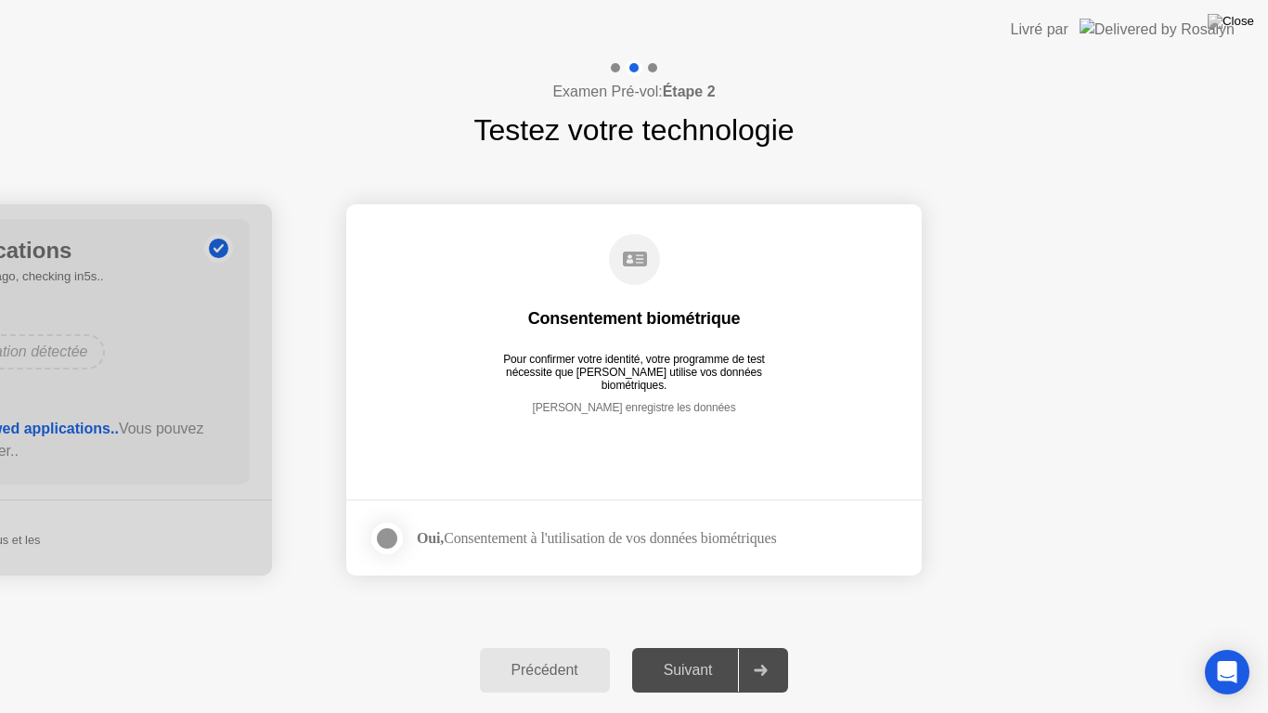
click at [362, 534] on footer "Oui, Consentement à l'utilisation de vos données biométriques" at bounding box center [634, 538] width 576 height 76
click at [396, 540] on div at bounding box center [387, 538] width 22 height 22
click at [679, 654] on div "Suivant" at bounding box center [688, 670] width 101 height 17
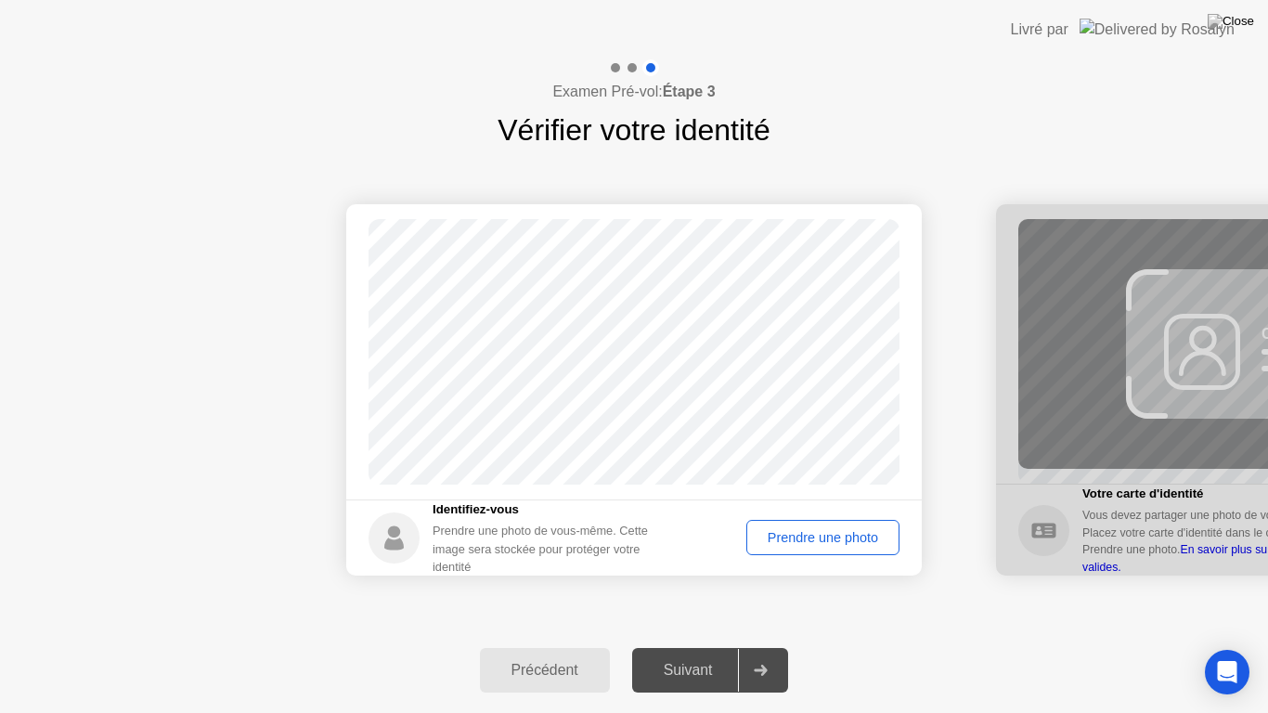
click at [794, 540] on div "Prendre une photo" at bounding box center [823, 537] width 140 height 15
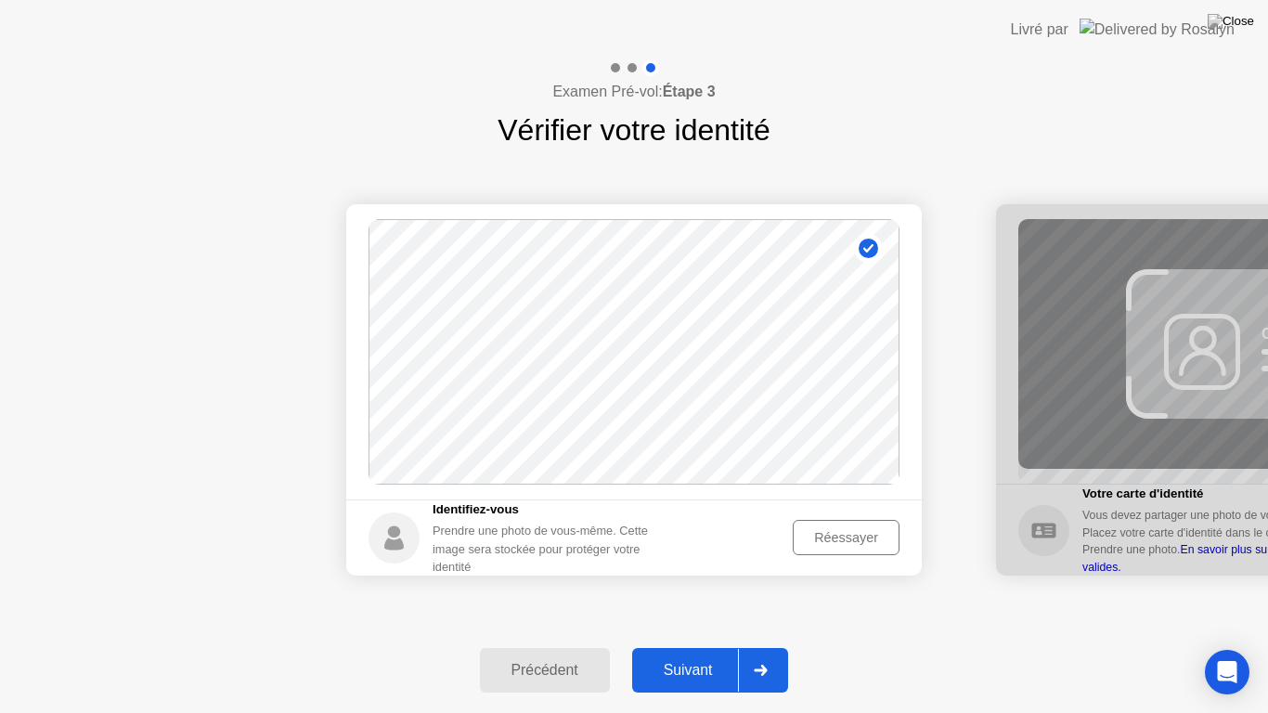
click at [565, 654] on div "Précédent" at bounding box center [545, 670] width 119 height 17
select select "**********"
select select "*******"
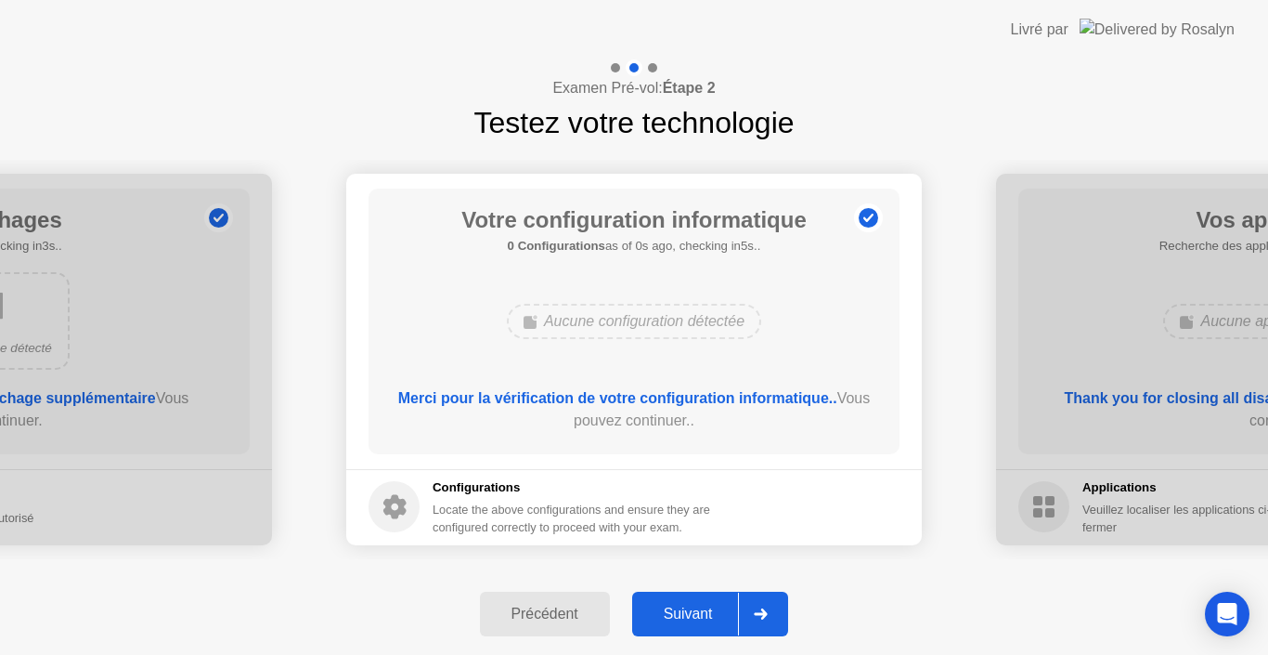
click at [681, 605] on div "Suivant" at bounding box center [688, 613] width 101 height 17
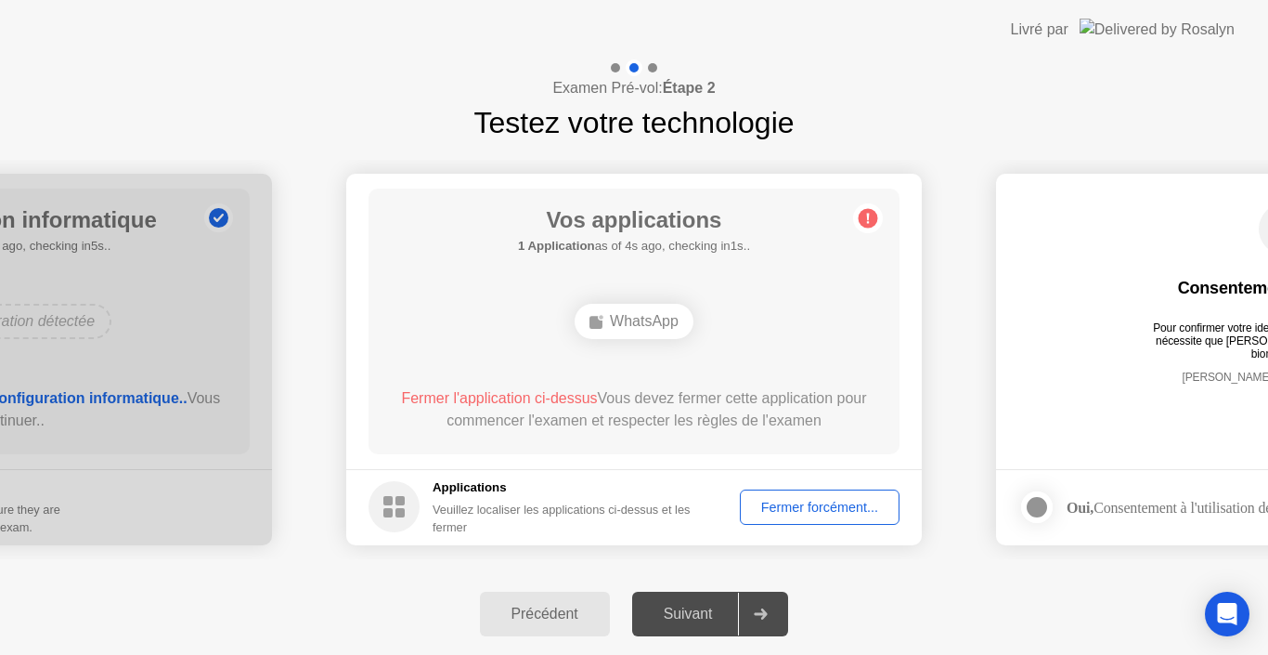
click at [810, 511] on div "Fermer forcément..." at bounding box center [819, 507] width 147 height 15
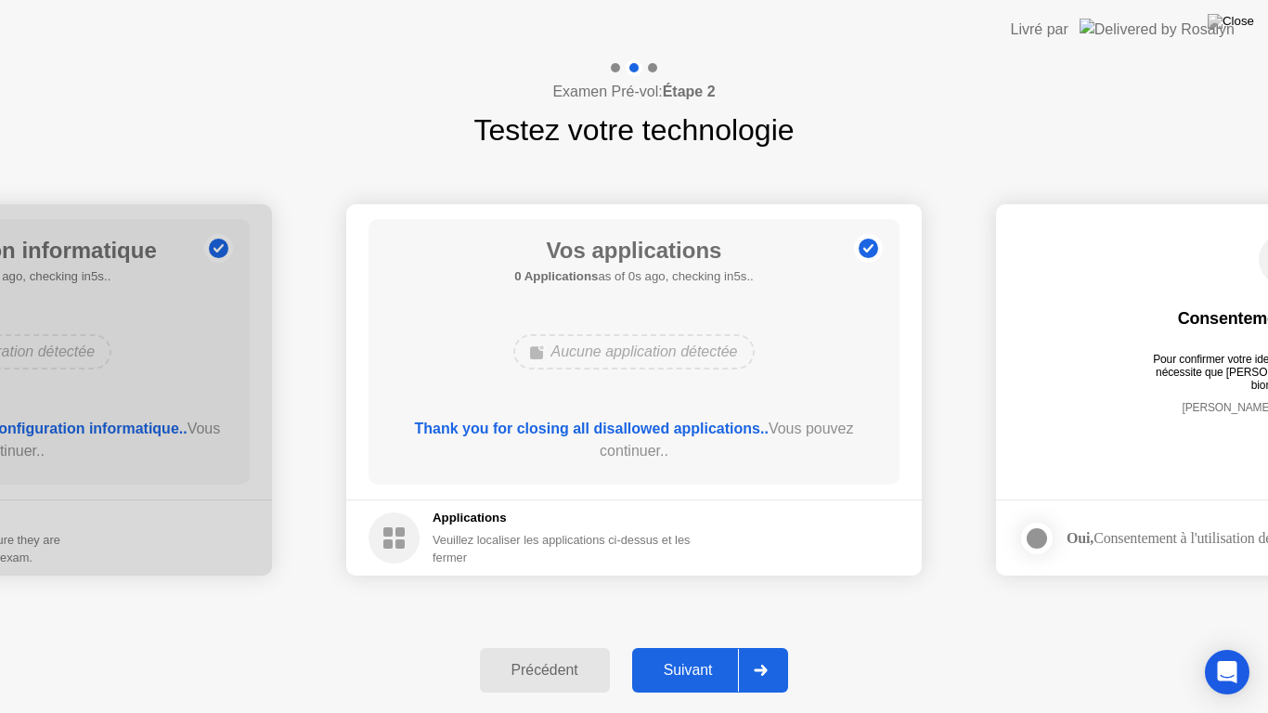
click at [681, 654] on div "Suivant" at bounding box center [688, 670] width 101 height 17
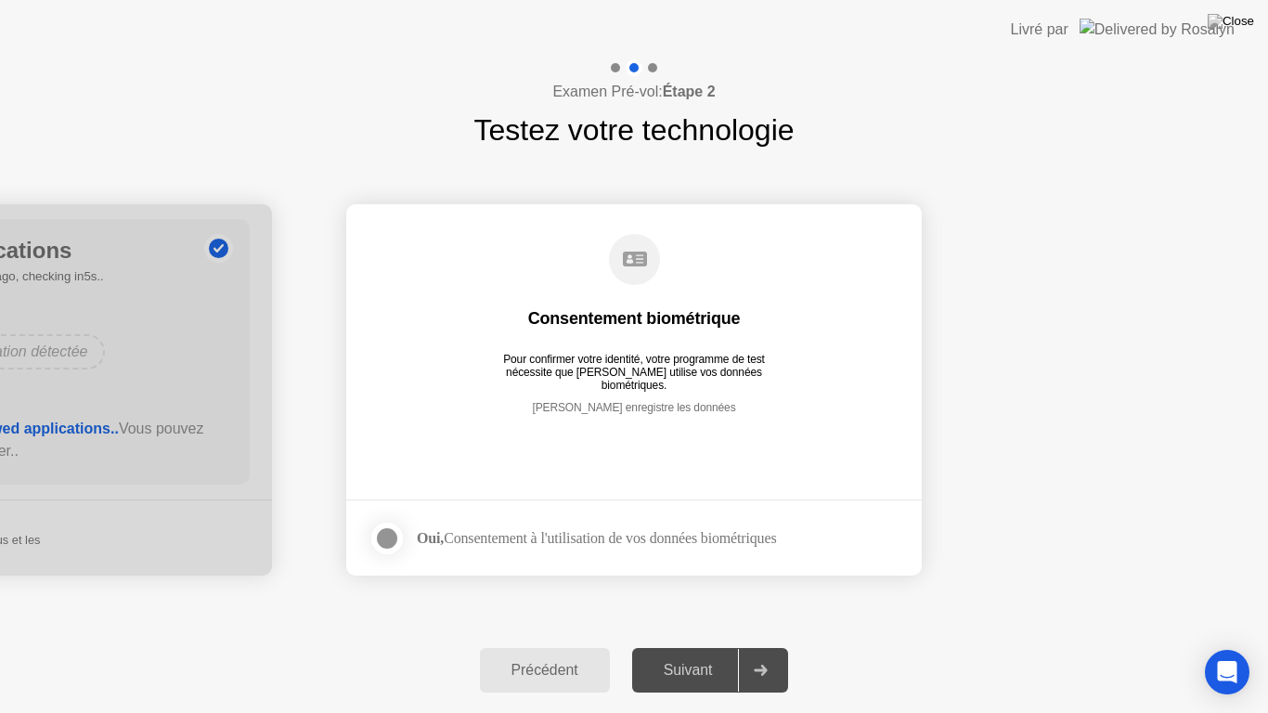
click at [387, 535] on div at bounding box center [387, 538] width 22 height 22
click at [711, 654] on div "Suivant" at bounding box center [688, 670] width 101 height 17
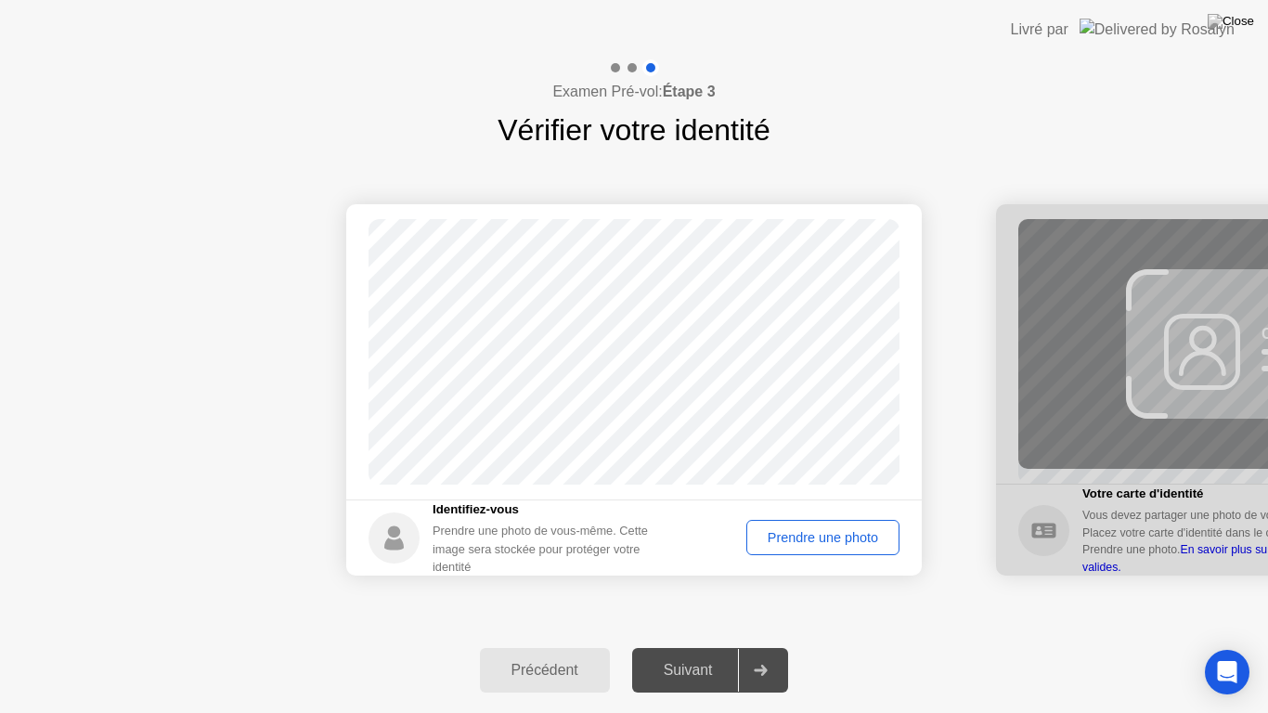
click at [706, 654] on div "Suivant" at bounding box center [688, 670] width 101 height 17
click at [798, 552] on button "Prendre une photo" at bounding box center [822, 537] width 153 height 35
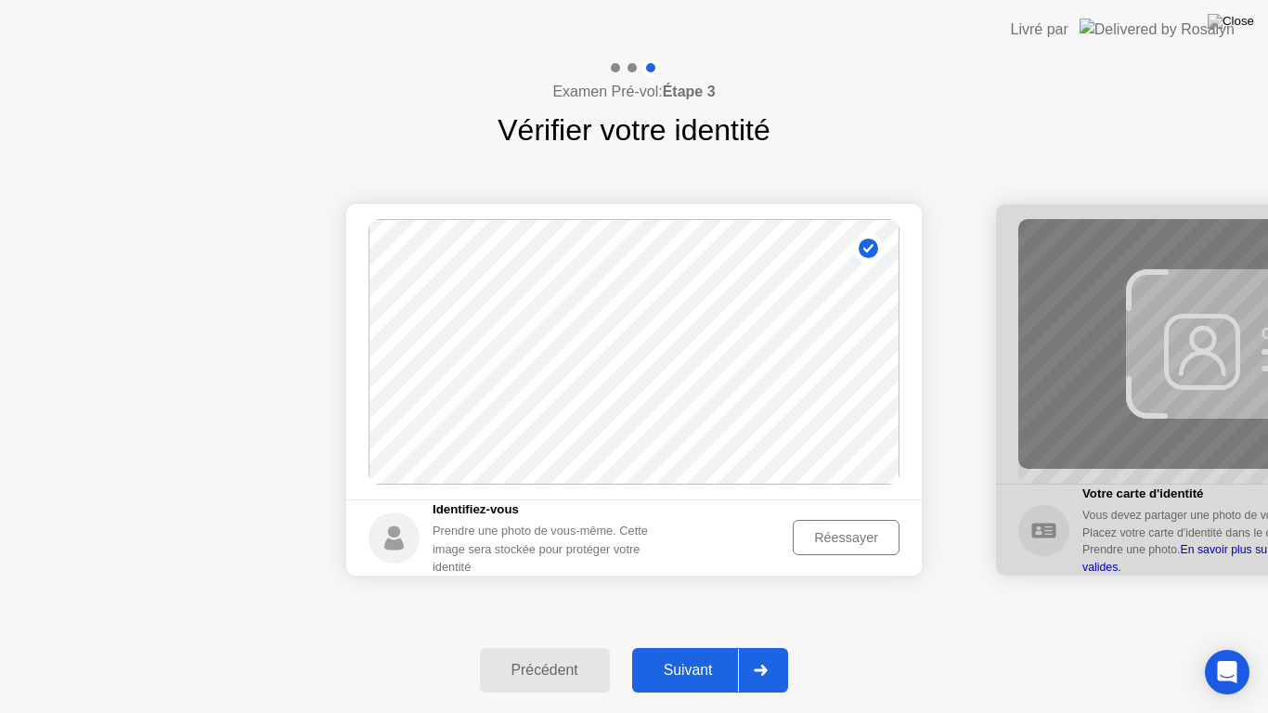
click at [709, 654] on div "Suivant" at bounding box center [688, 670] width 101 height 17
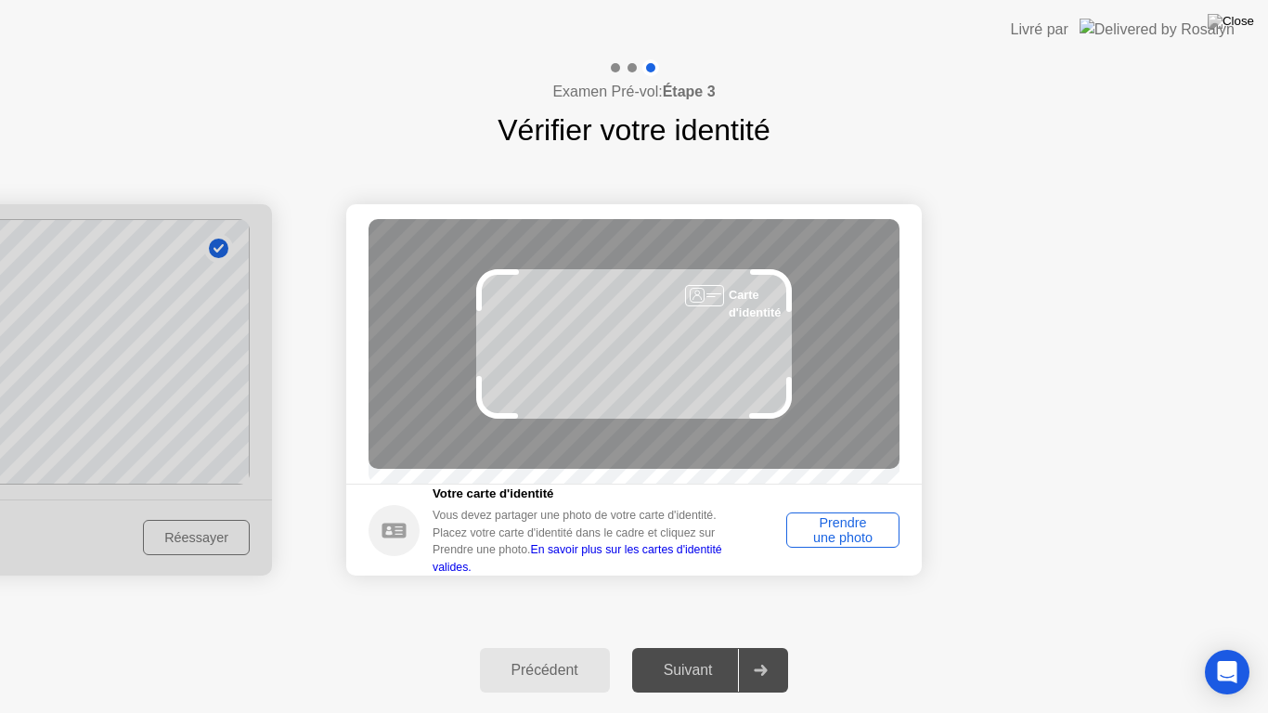
click at [829, 545] on div "Prendre une photo" at bounding box center [843, 530] width 100 height 30
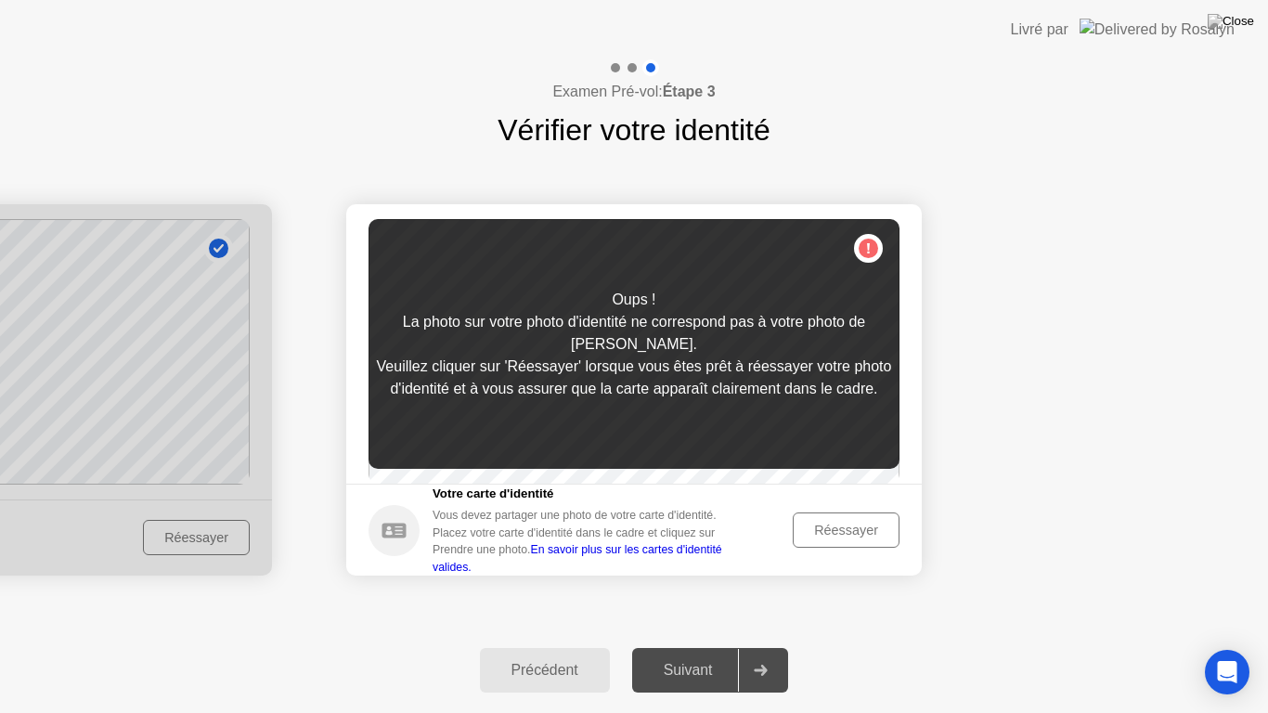
click at [837, 535] on div "Réessayer" at bounding box center [846, 530] width 94 height 15
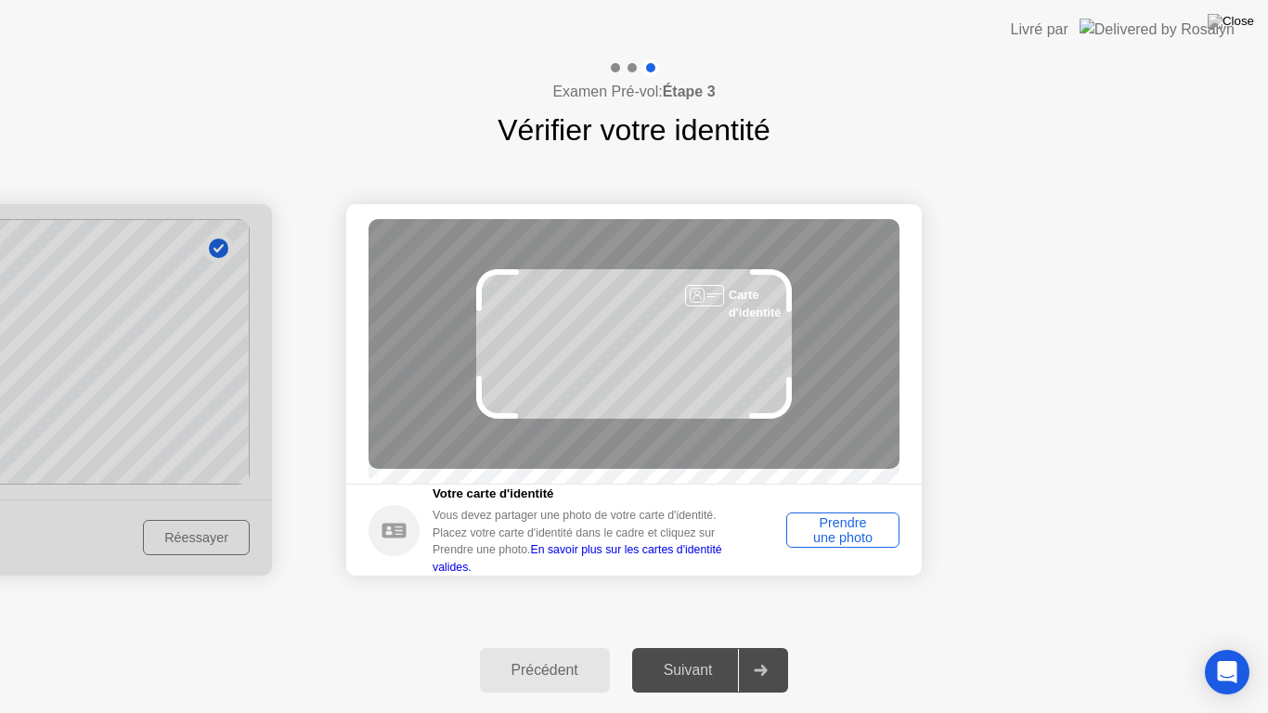
click at [837, 535] on div "Prendre une photo" at bounding box center [843, 530] width 100 height 30
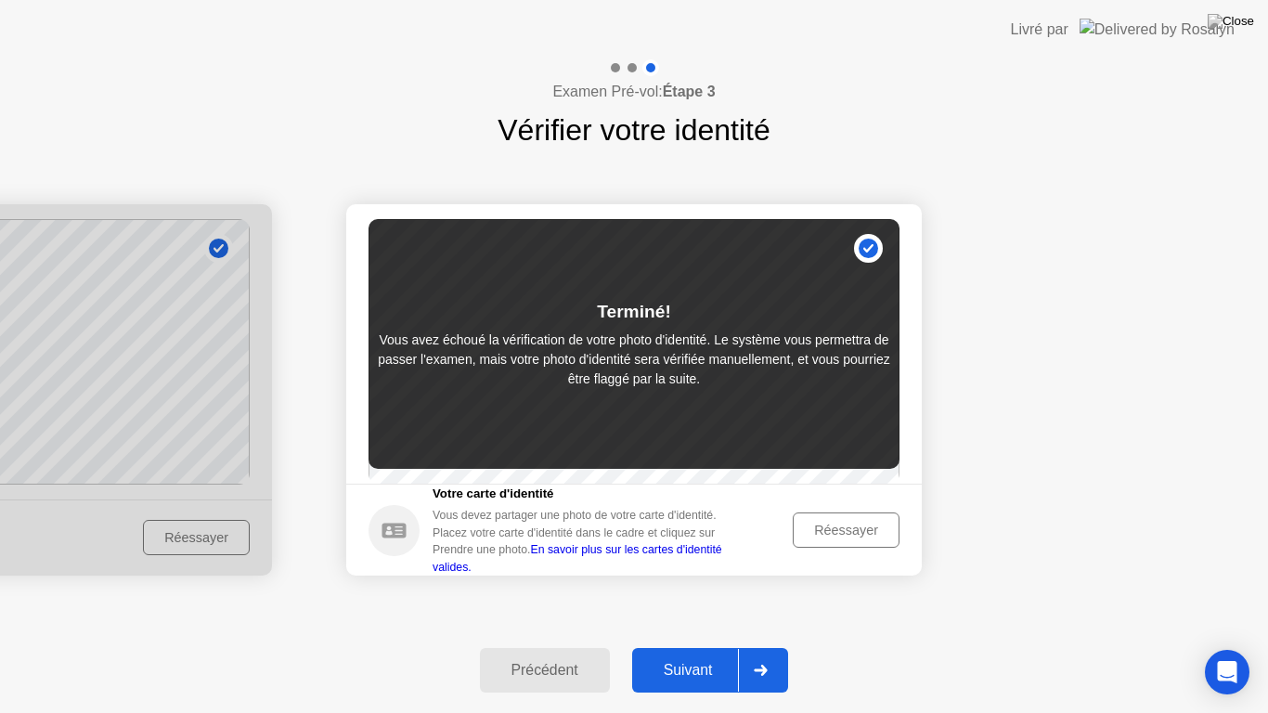
click at [706, 654] on div "Suivant" at bounding box center [688, 670] width 101 height 17
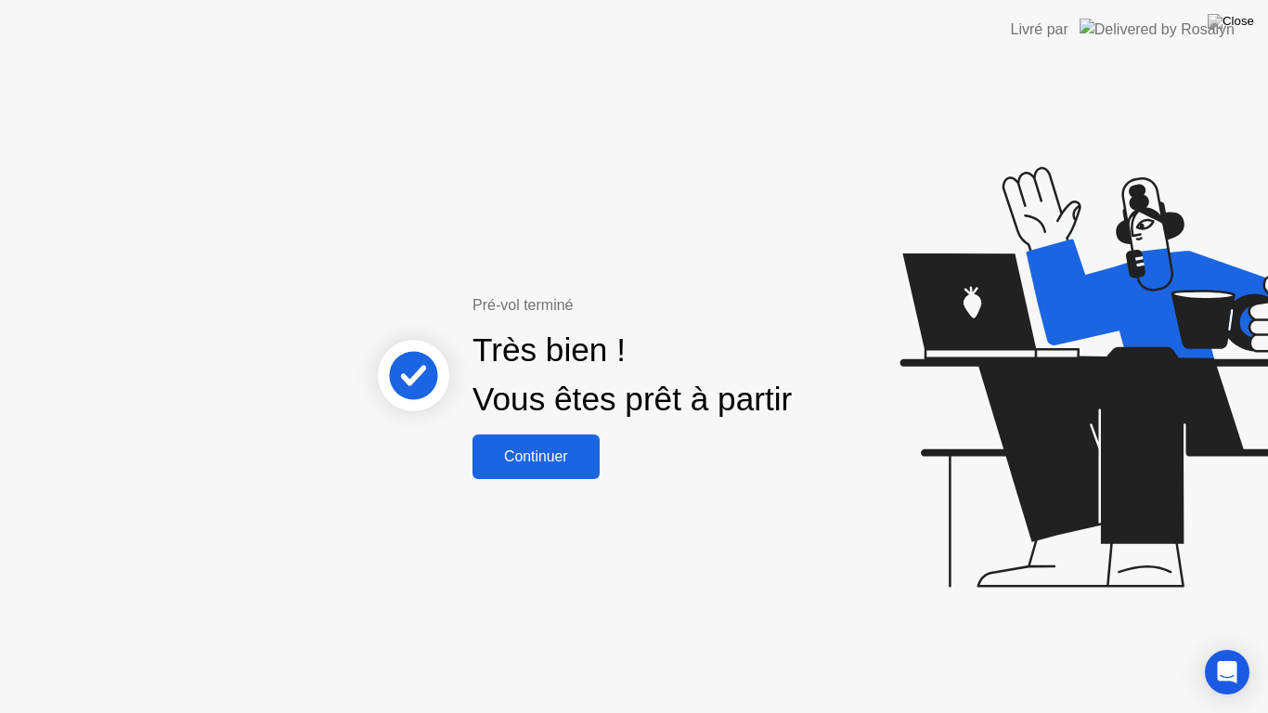
click at [541, 464] on div "Continuer" at bounding box center [536, 456] width 116 height 17
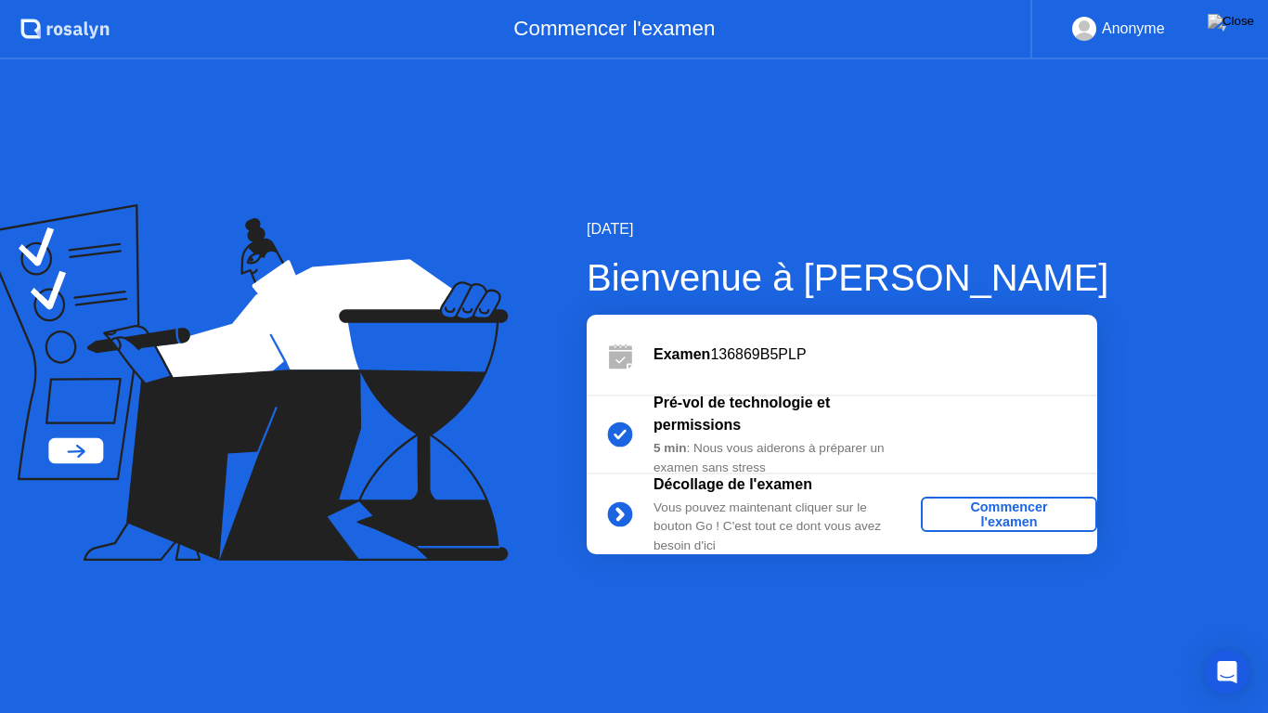
click at [1008, 514] on div "Commencer l'examen" at bounding box center [1009, 515] width 162 height 30
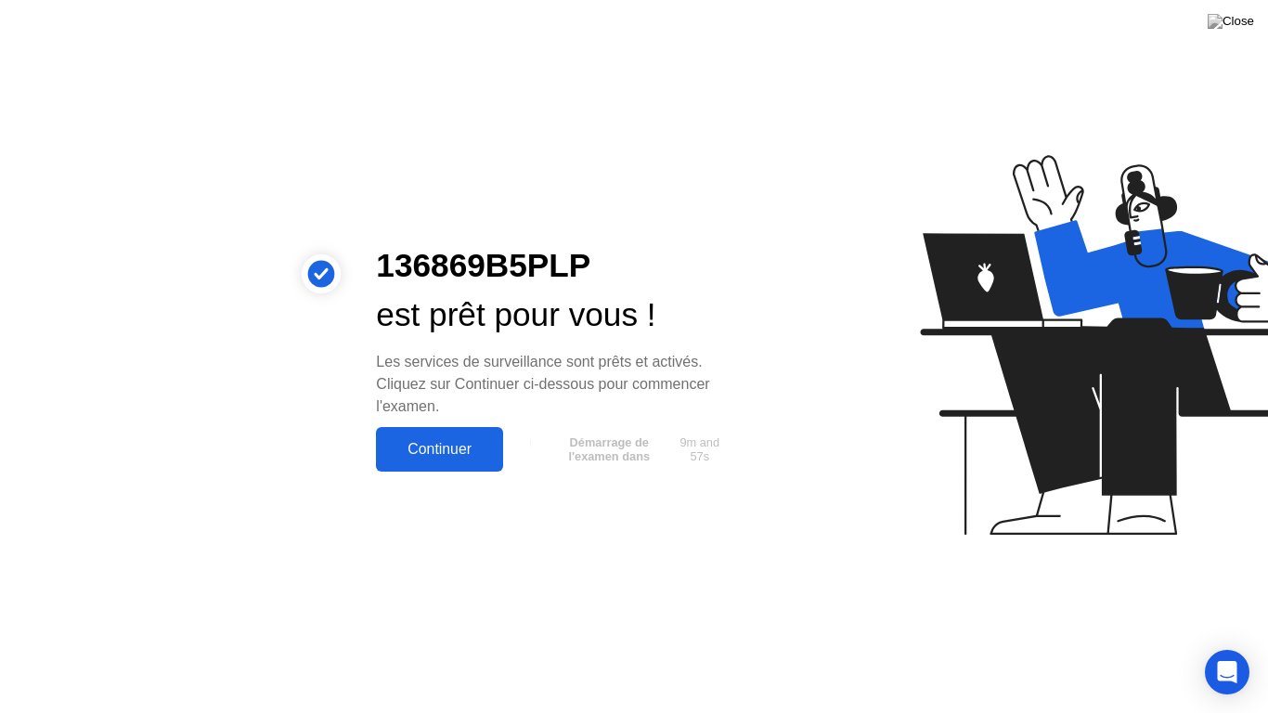
click at [437, 448] on div "Continuer" at bounding box center [440, 449] width 116 height 17
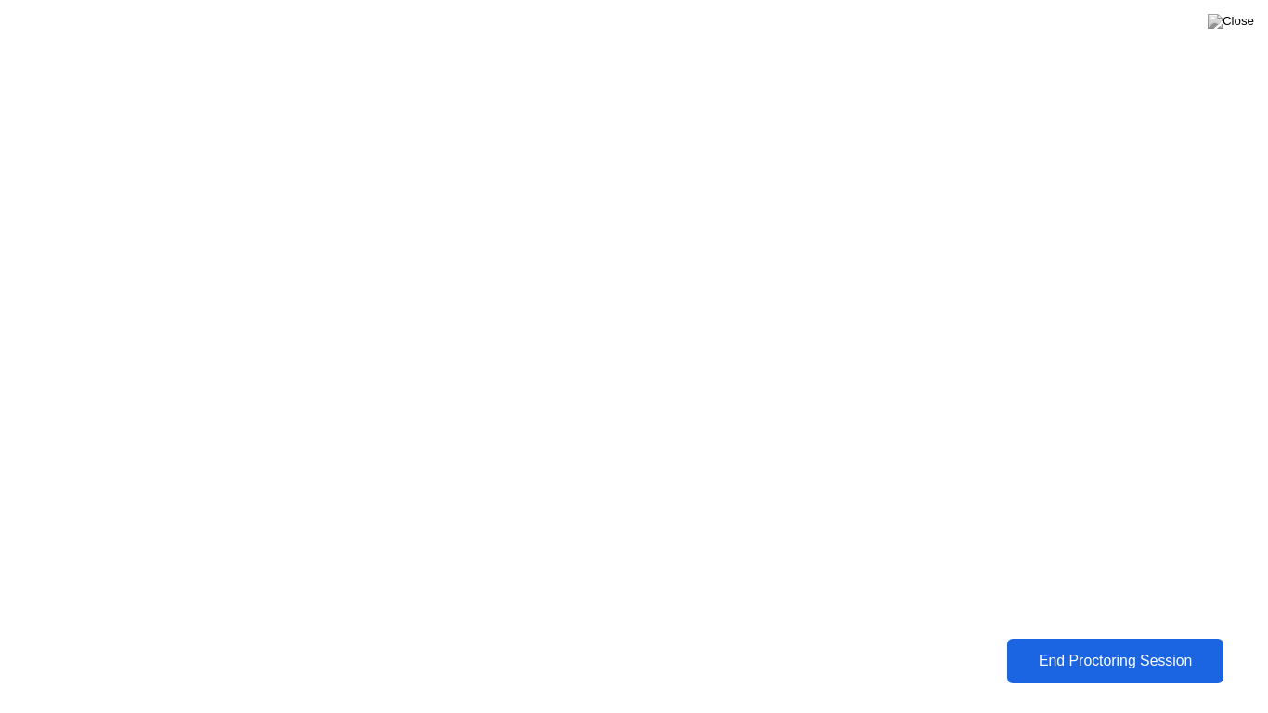
click at [1120, 653] on div "End Proctoring Session" at bounding box center [1115, 661] width 208 height 17
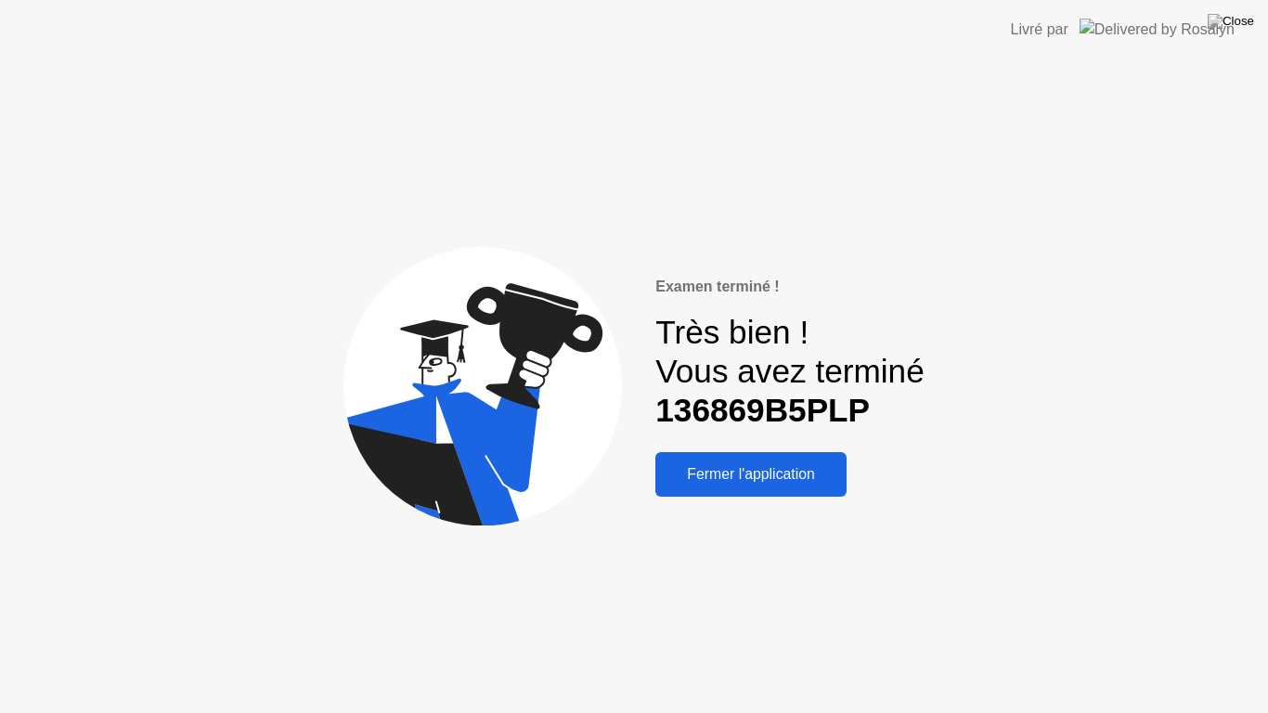
click at [770, 474] on div "Fermer l'application" at bounding box center [751, 474] width 180 height 17
